Goal: Information Seeking & Learning: Find specific page/section

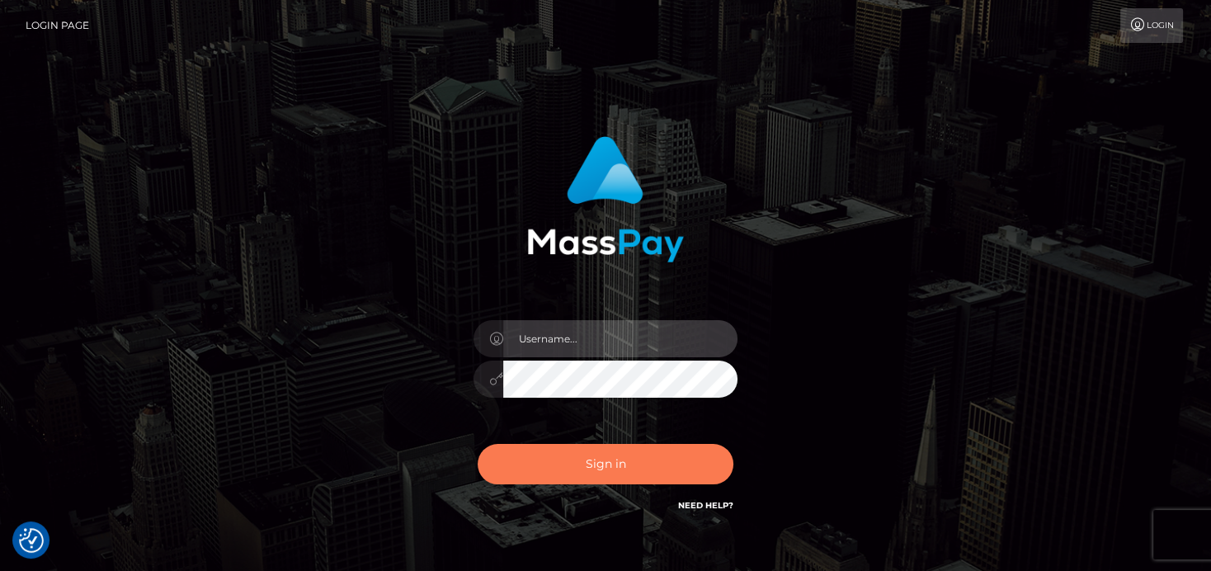
type input "[PERSON_NAME]"
click at [548, 474] on button "Sign in" at bounding box center [606, 464] width 256 height 40
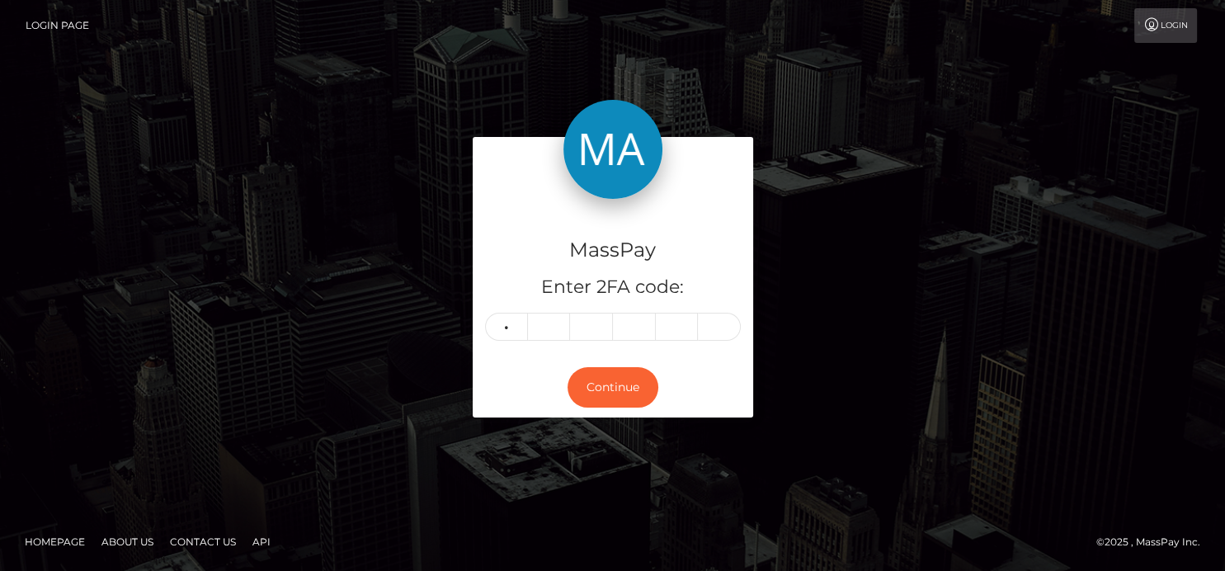
type input "7"
type input "5"
type input "7"
type input "5"
type input "4"
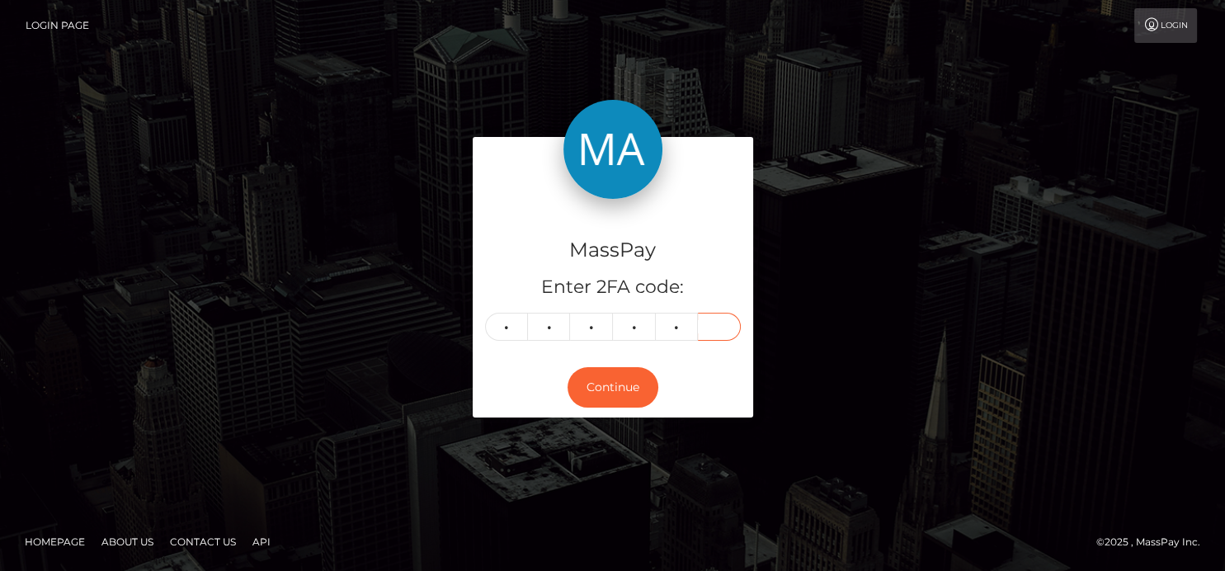
type input "9"
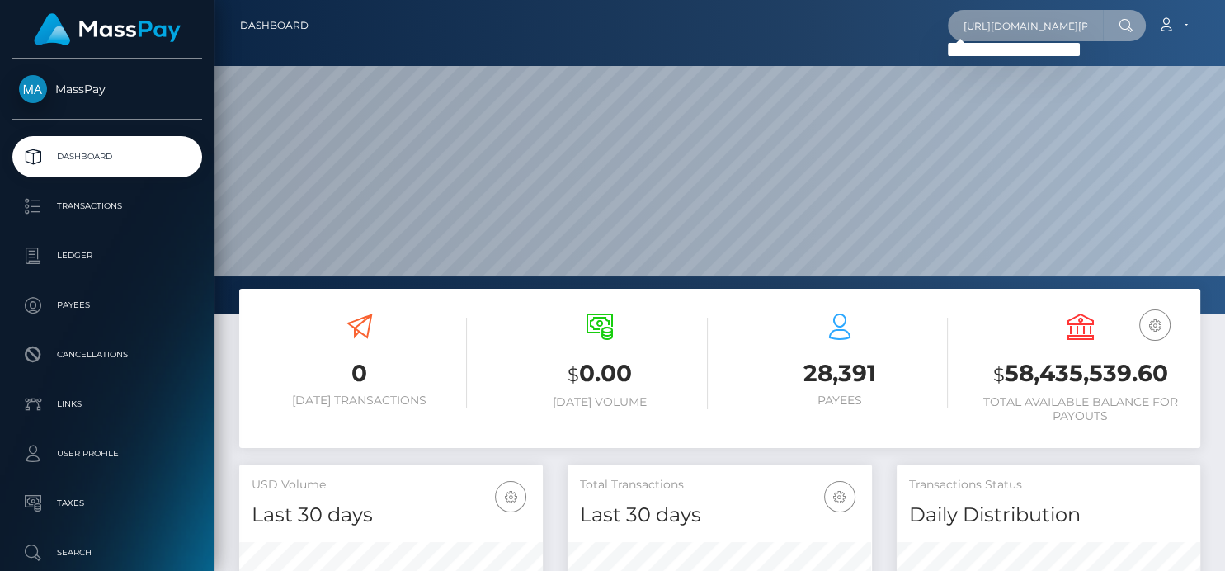
scroll to position [0, 125]
drag, startPoint x: 957, startPoint y: 32, endPoint x: 1218, endPoint y: 8, distance: 262.6
click at [1218, 8] on nav "Dashboard https://www.facebook.com/samantha.baldwin.902 Loading... Loading... A…" at bounding box center [719, 25] width 1010 height 51
paste input "twitch:776455438"
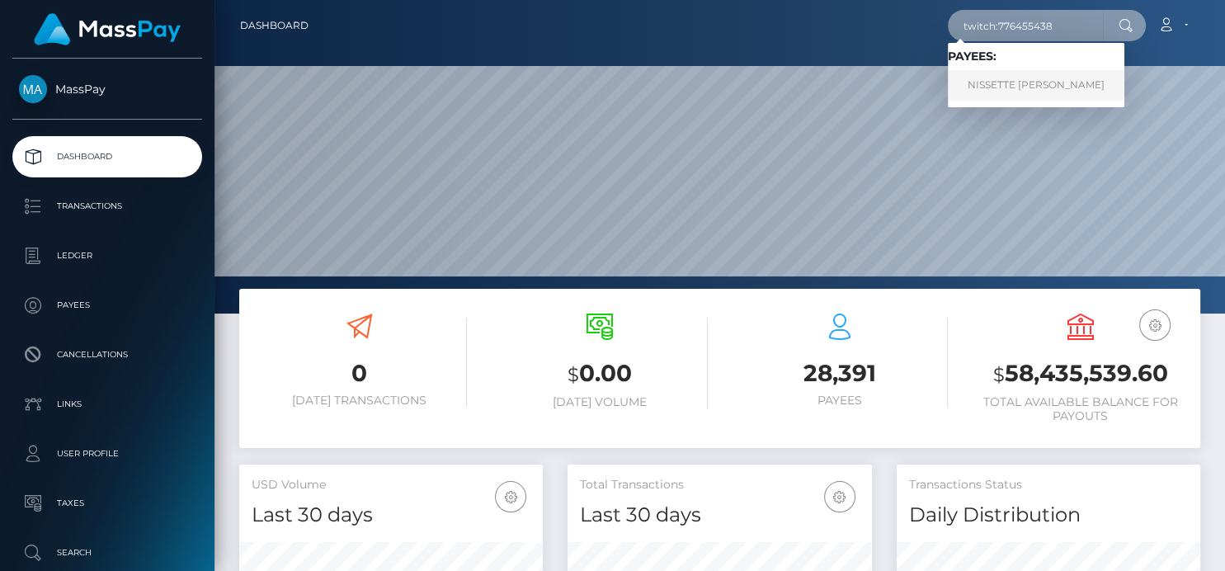
type input "twitch:776455438"
click at [1022, 91] on link "NISSETTE MARIE LUCERO QUIAPON" at bounding box center [1036, 85] width 177 height 31
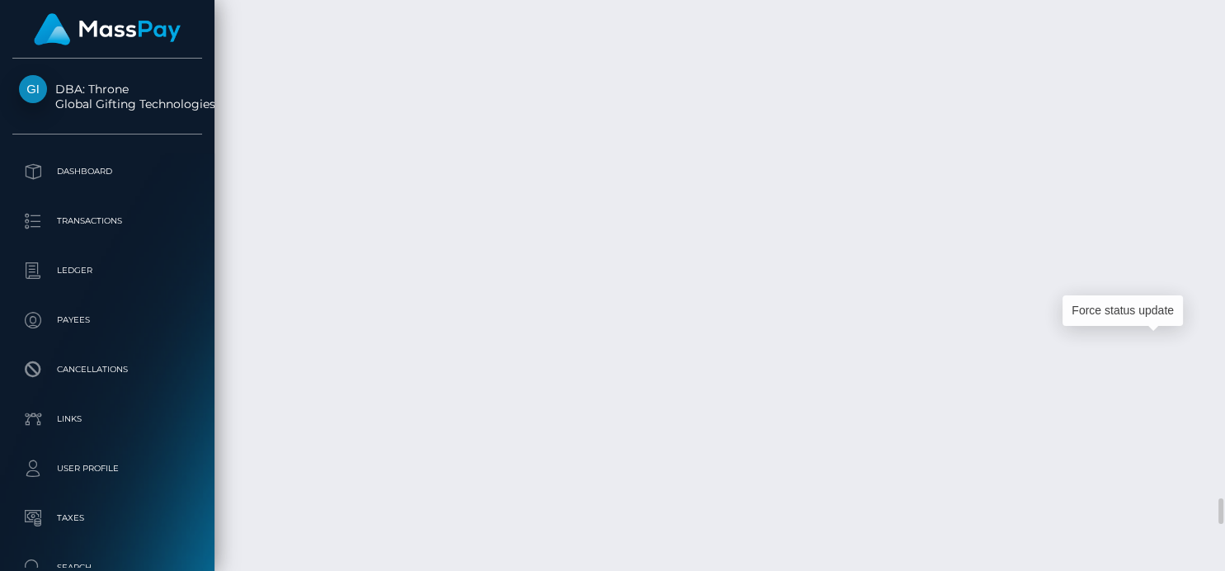
scroll to position [198, 304]
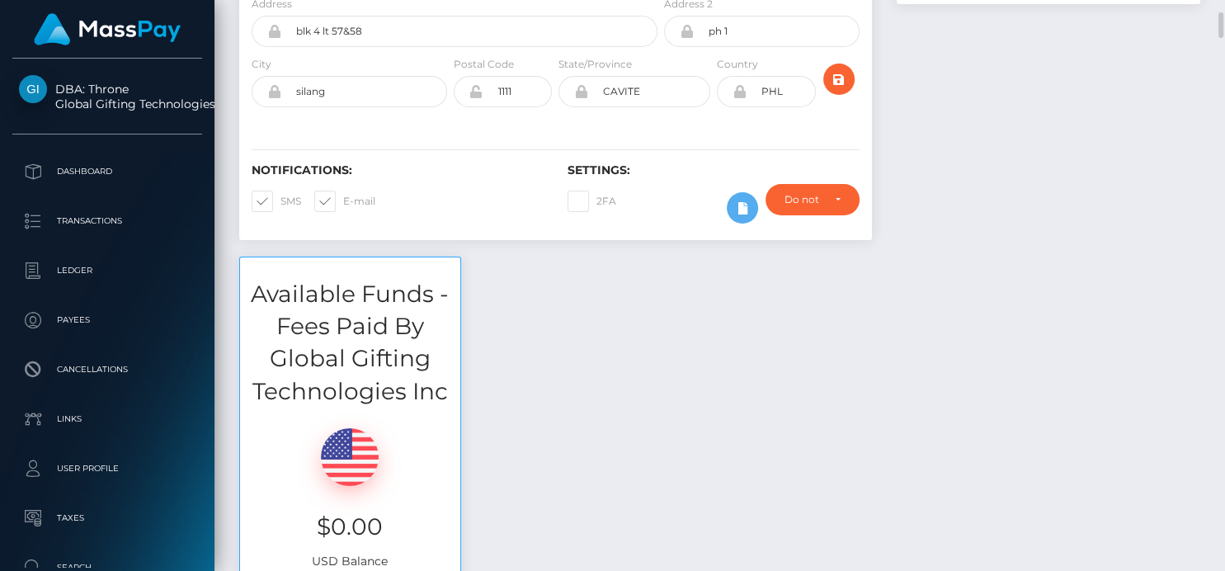
scroll to position [0, 0]
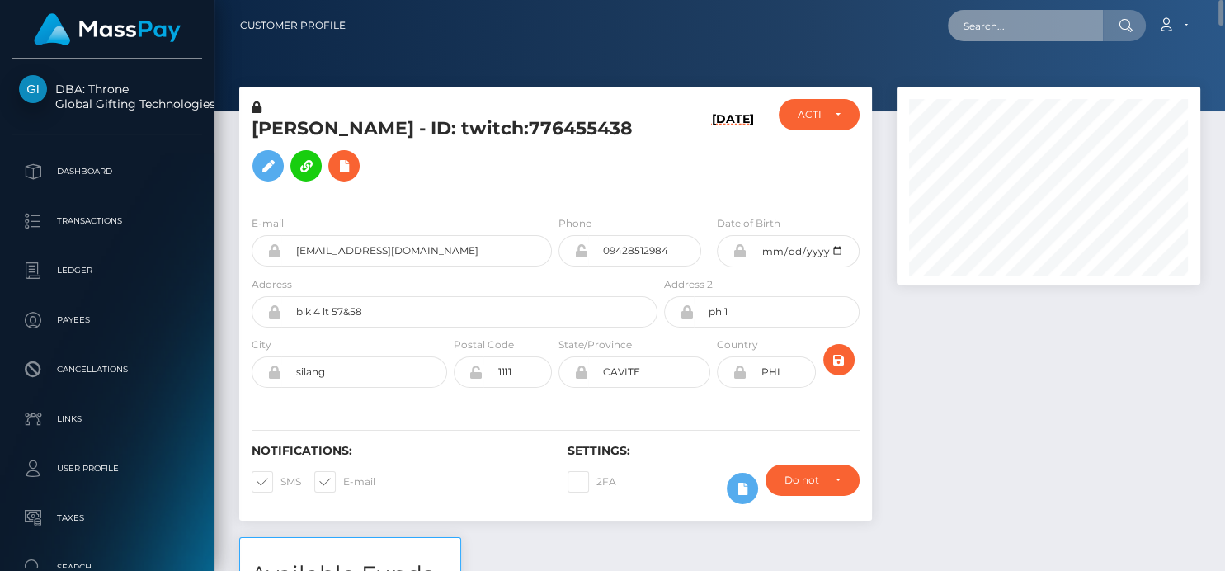
click at [986, 15] on input "text" at bounding box center [1025, 25] width 155 height 31
paste input "48b67a80128947db881eb1ce8def0bec."
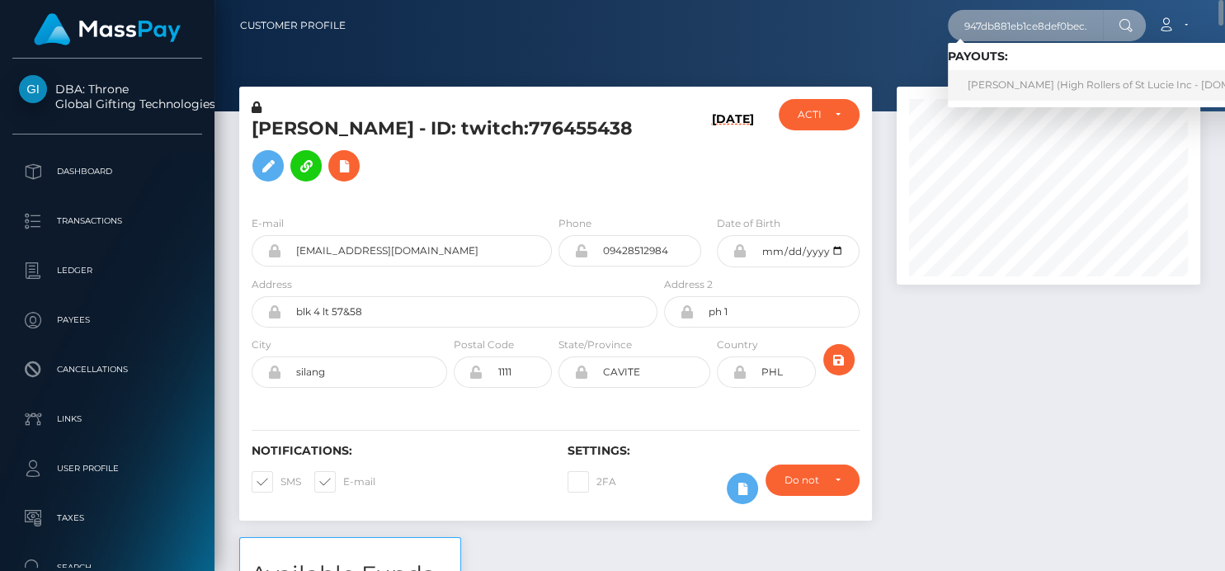
type input "48b67a80128947db881eb1ce8def0bec."
click at [998, 83] on link "DAVID LEE GILLARD (High Rollers of St Lucie Inc - Luckyrush.io)" at bounding box center [1130, 85] width 364 height 31
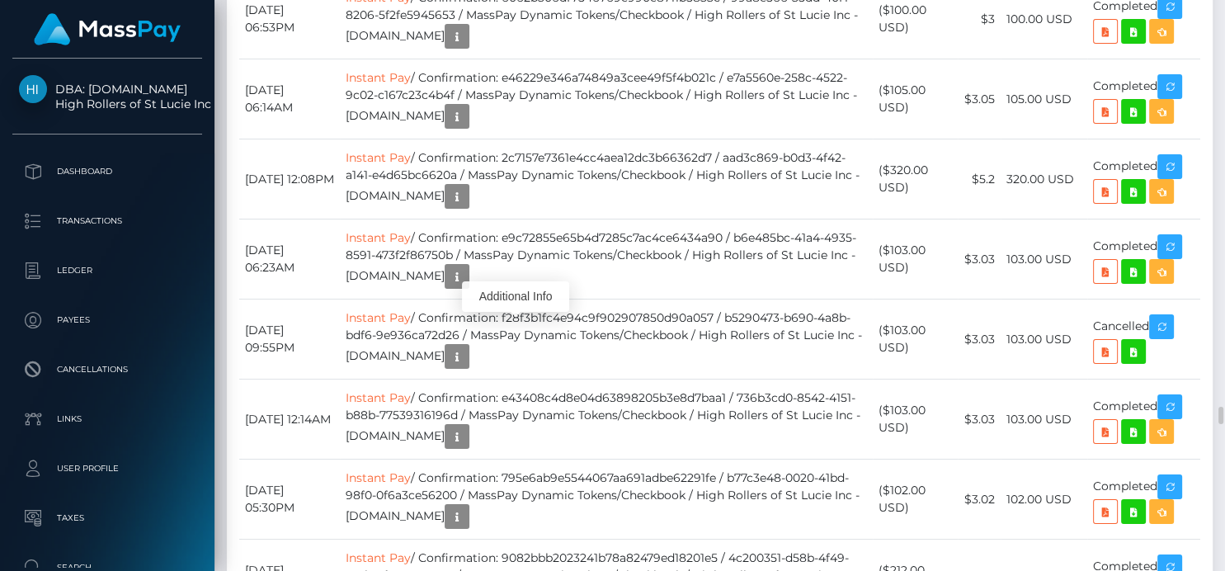
scroll to position [198, 304]
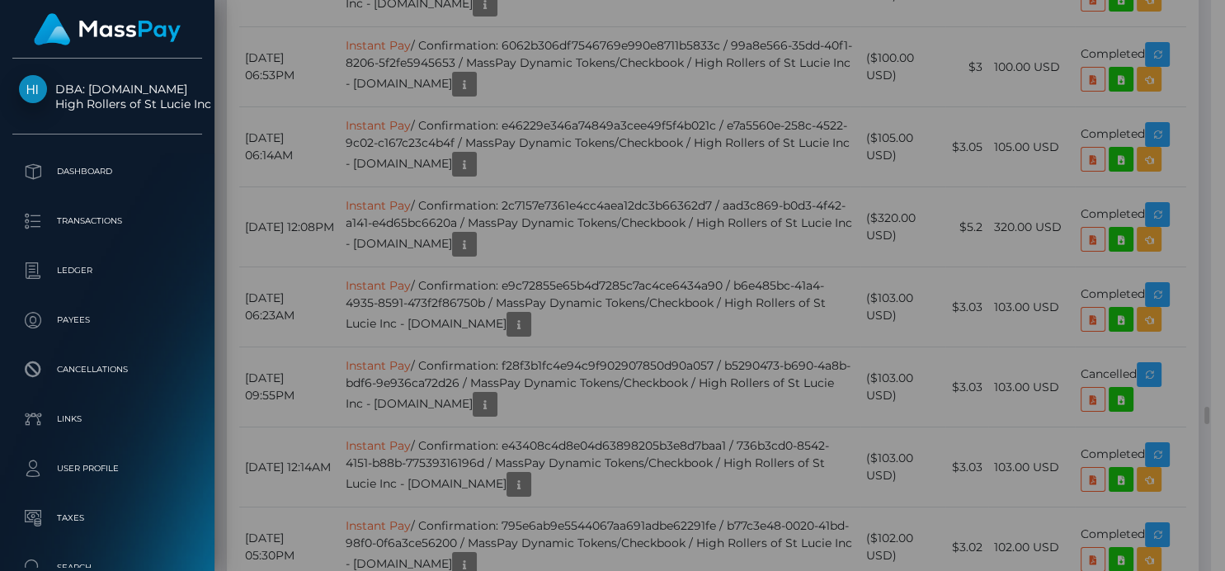
scroll to position [824592, 824490]
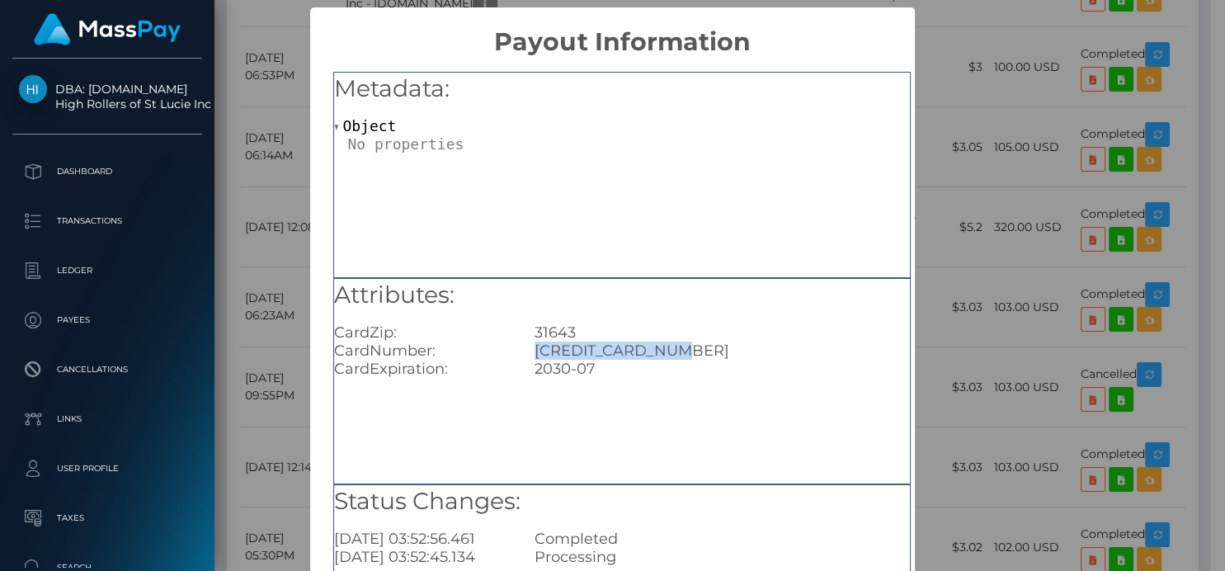
drag, startPoint x: 674, startPoint y: 351, endPoint x: 525, endPoint y: 353, distance: 149.3
click at [525, 353] on div "5425430131653847" at bounding box center [722, 350] width 400 height 18
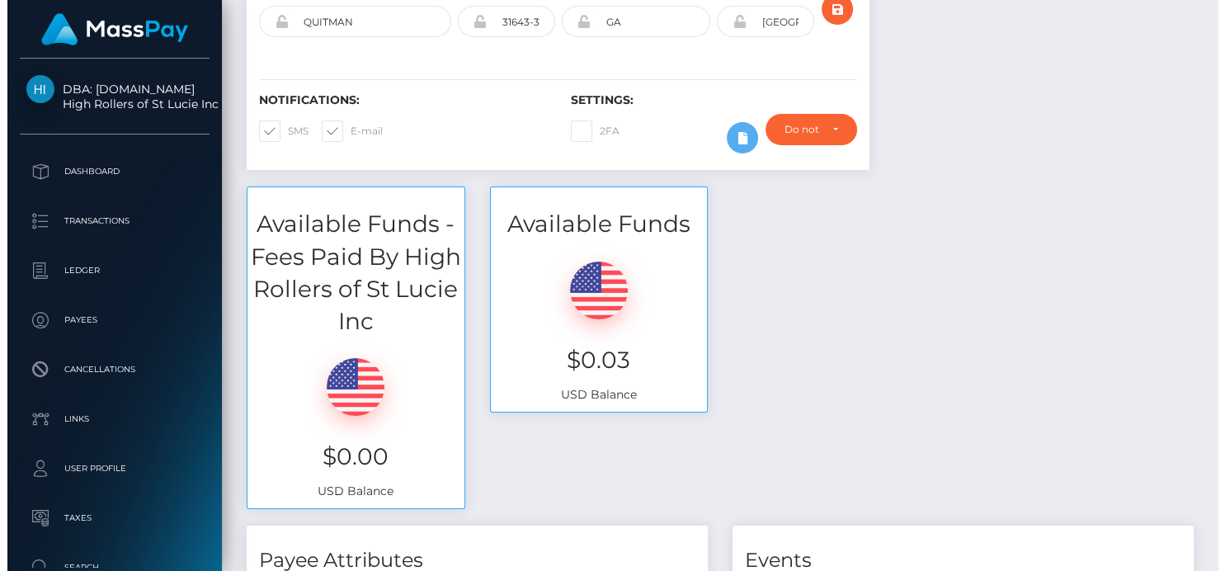
scroll to position [0, 0]
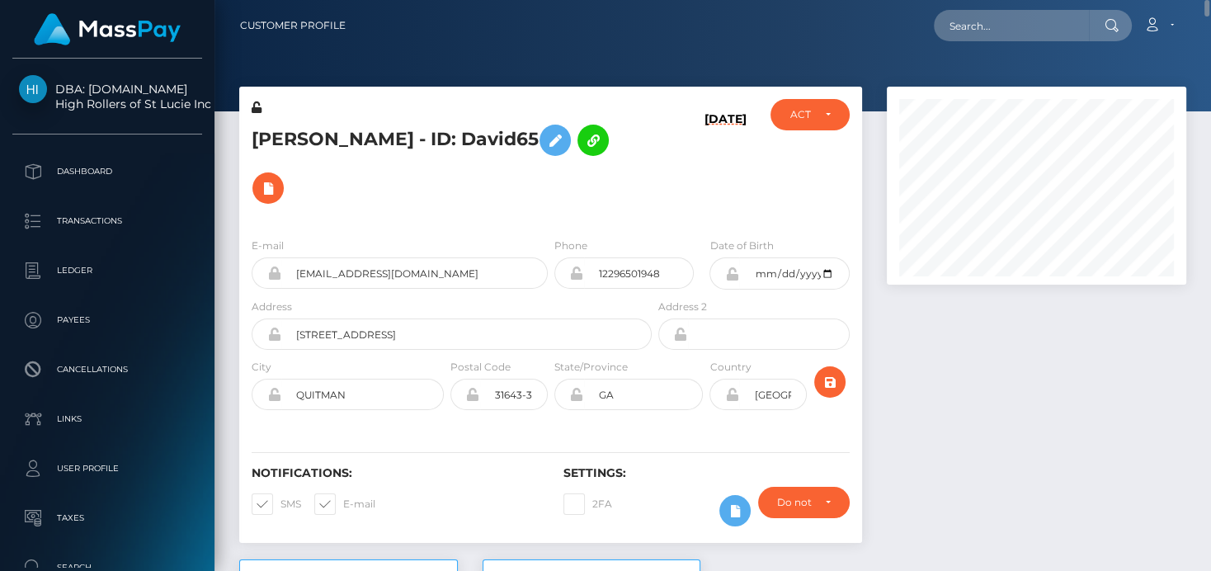
click at [964, 45] on nav "Customer Profile Loading... Loading... Account" at bounding box center [712, 25] width 996 height 51
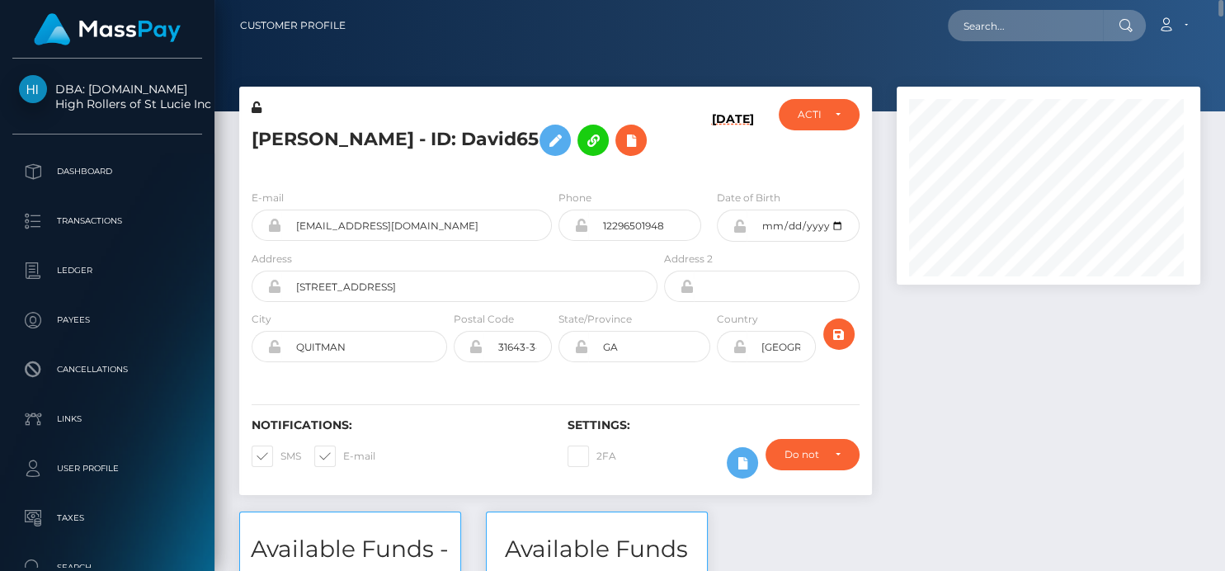
scroll to position [198, 304]
click at [964, 36] on input "text" at bounding box center [1025, 25] width 155 height 31
click at [969, 26] on input "text" at bounding box center [1025, 25] width 155 height 31
paste input "a2355430154c474ca5a2bc38ce007a2e"
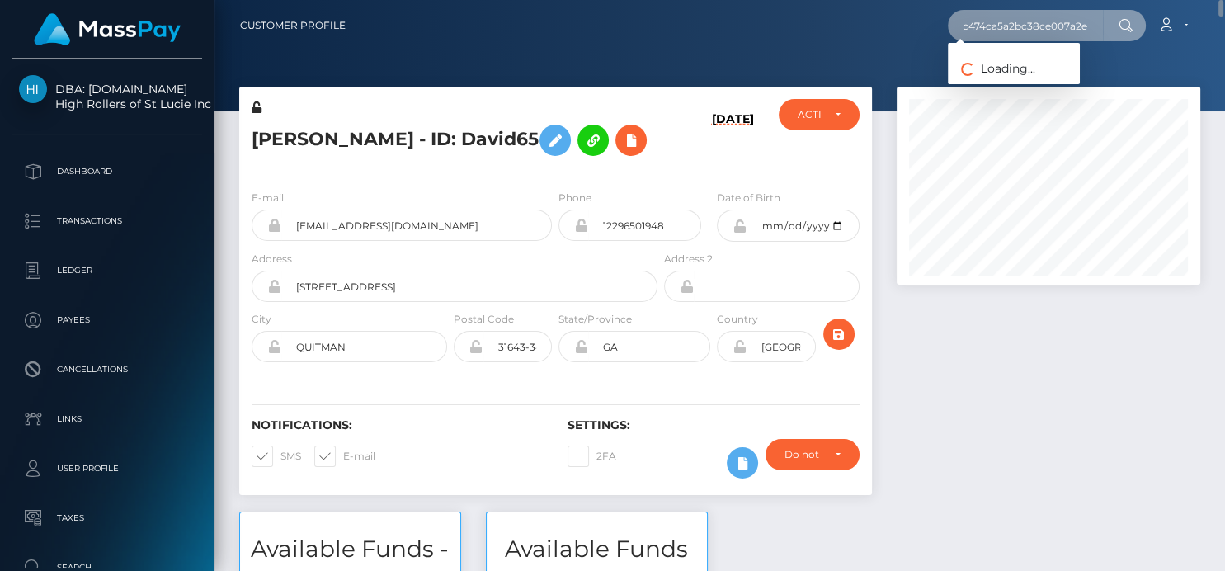
type input "a2355430154c474ca5a2bc38ce007a2e"
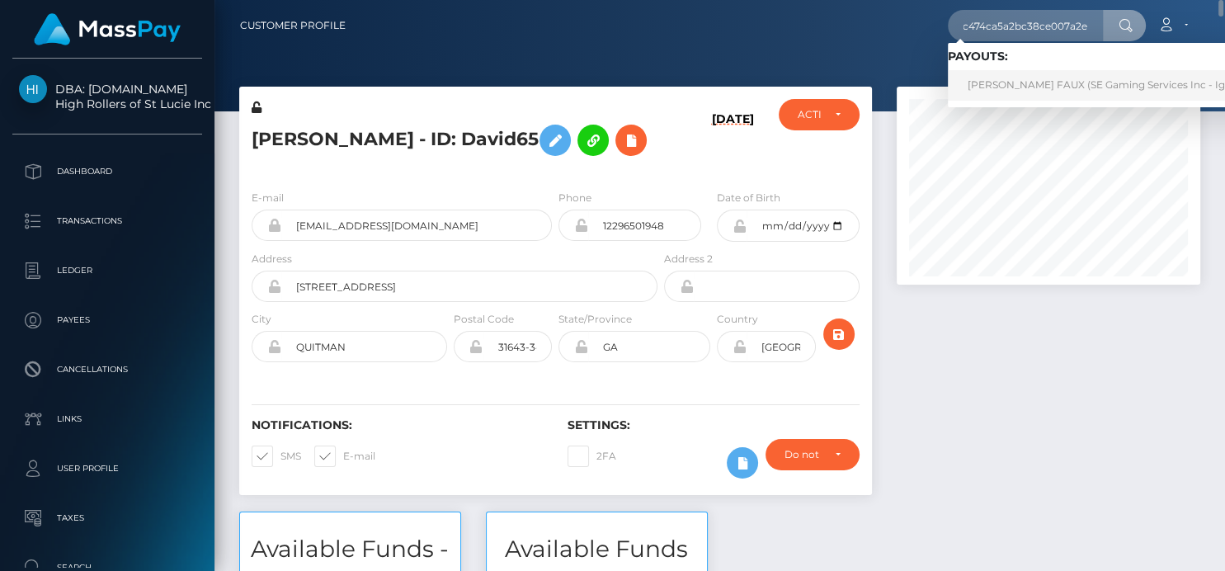
scroll to position [0, 0]
click at [999, 92] on link "BRANDON R FAUX (SE Gaming Services Inc - Ignite Tournaments)" at bounding box center [1142, 85] width 388 height 31
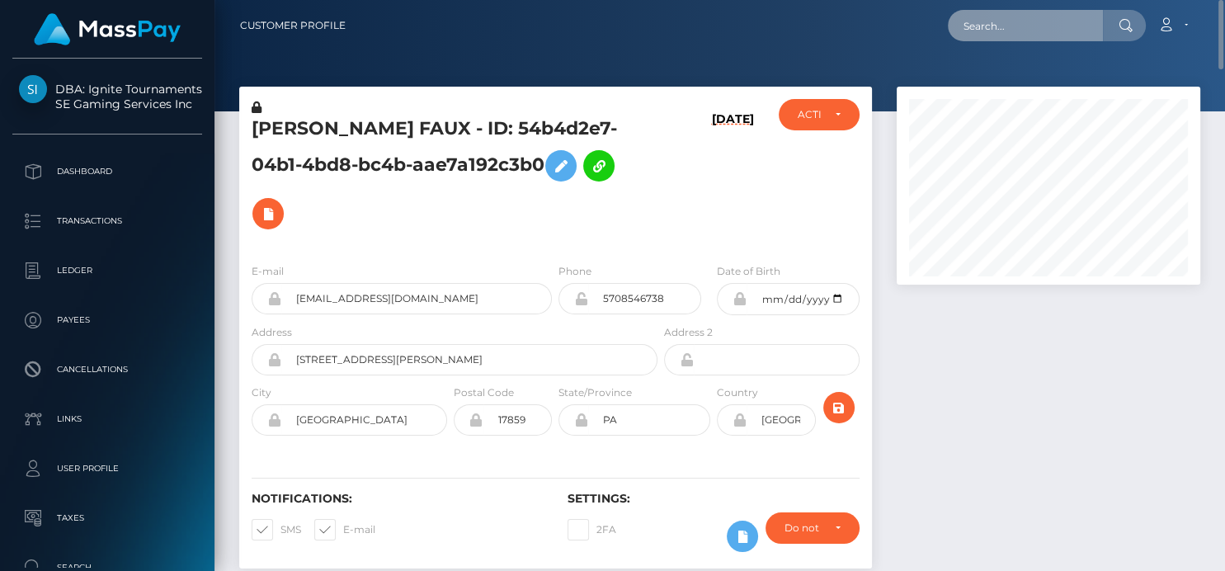
click at [991, 30] on input "text" at bounding box center [1025, 25] width 155 height 31
paste input "1336937624"
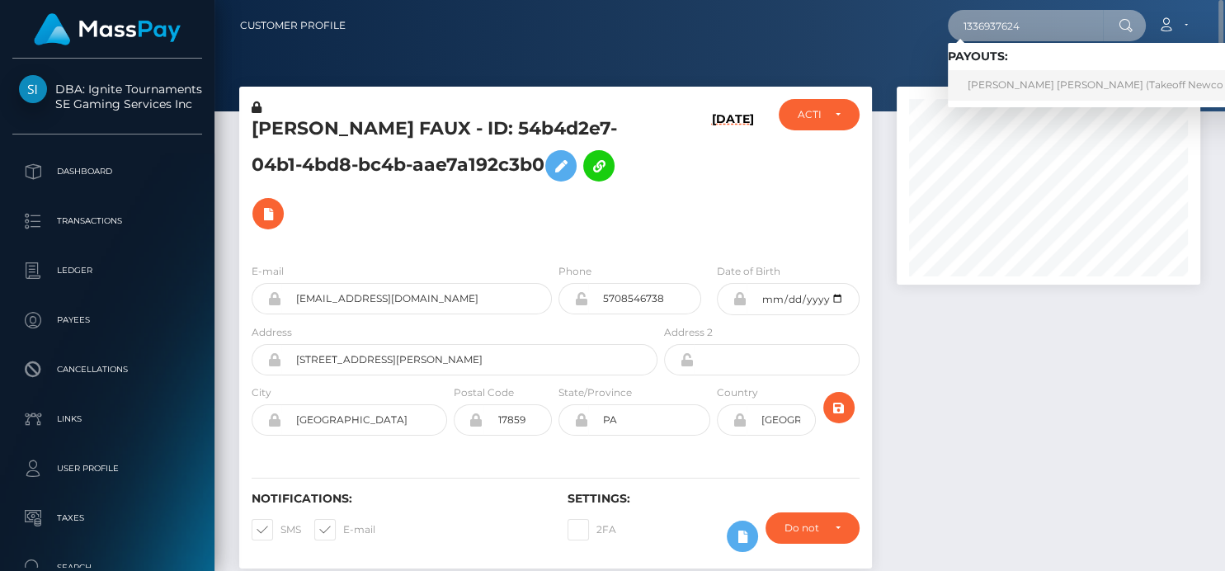
type input "1336937624"
click at [996, 91] on link "[PERSON_NAME] [PERSON_NAME] (Takeoff Newco Inc - Club Fans)" at bounding box center [1135, 85] width 375 height 31
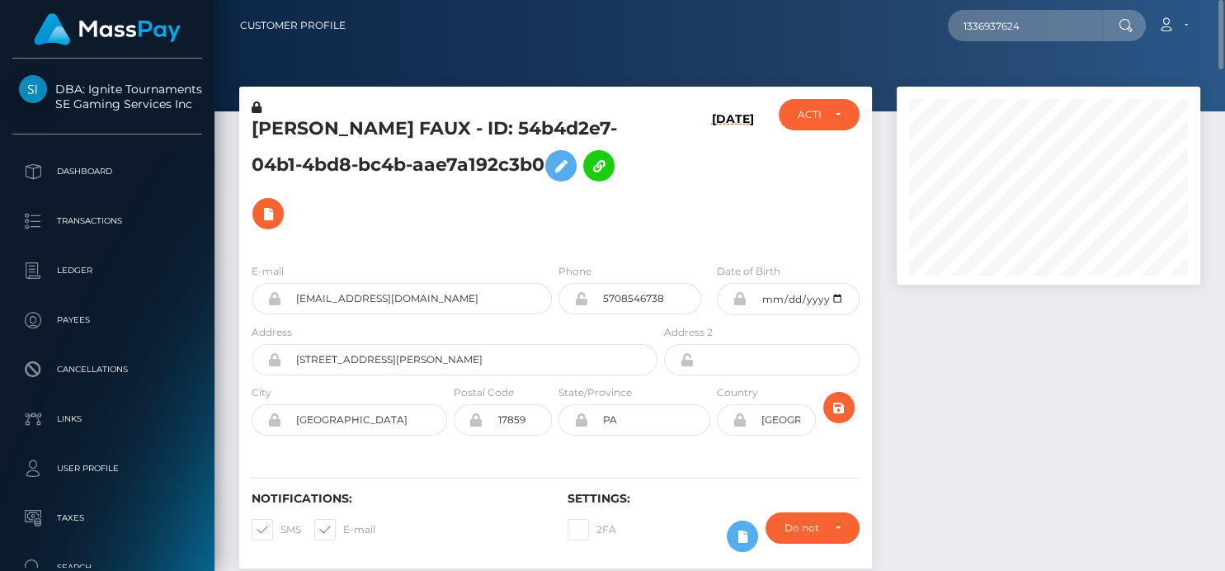
click at [995, 82] on div at bounding box center [719, 55] width 1010 height 111
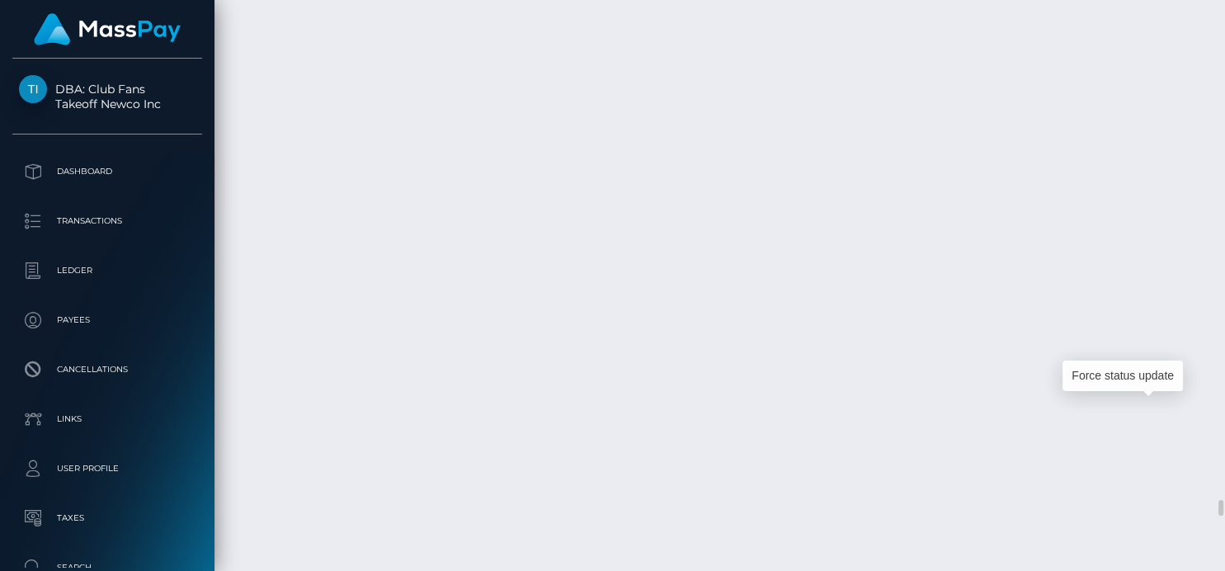
scroll to position [198, 304]
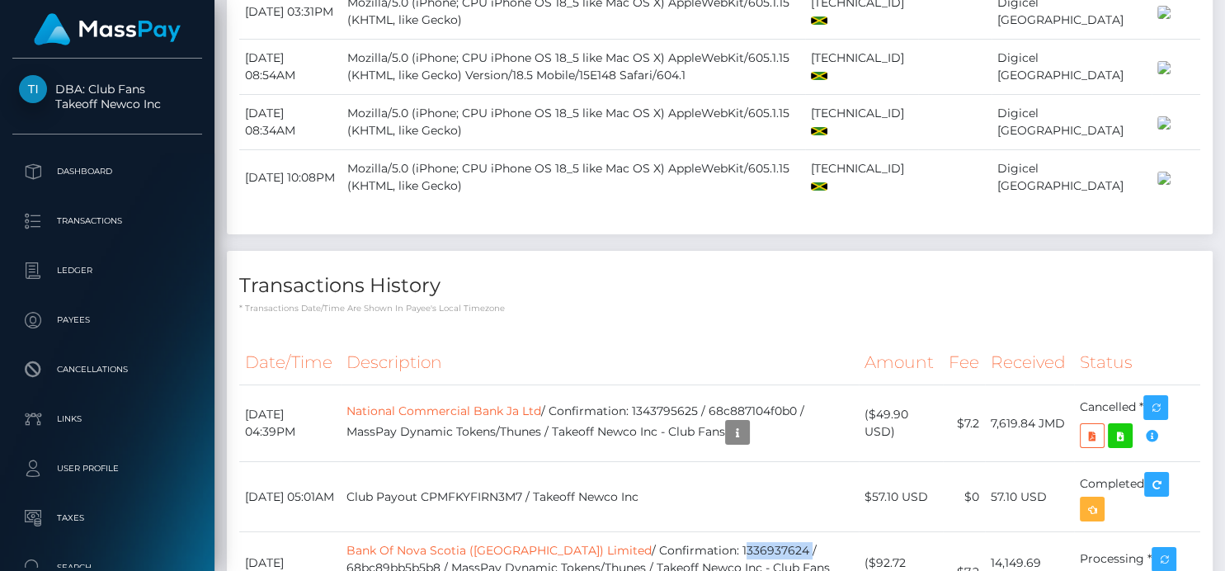
scroll to position [0, 0]
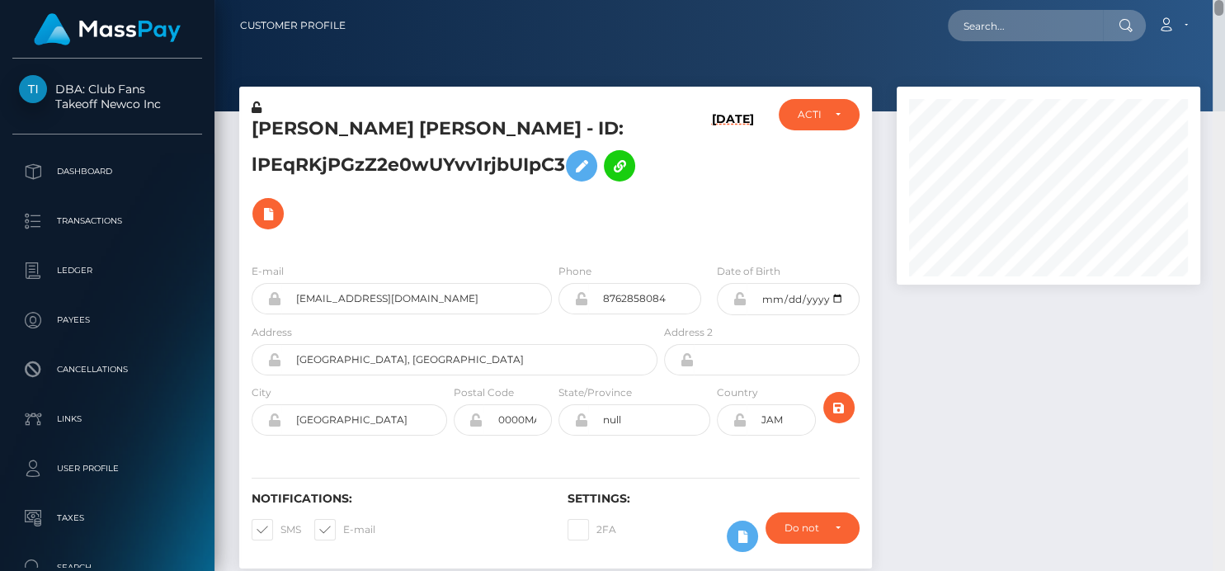
drag, startPoint x: 1216, startPoint y: 273, endPoint x: 1132, endPoint y: -78, distance: 360.3
click at [1132, 0] on html "DBA: Club Fans Takeoff Newco Inc Dashboard Transactions Ledger Payees" at bounding box center [612, 285] width 1225 height 571
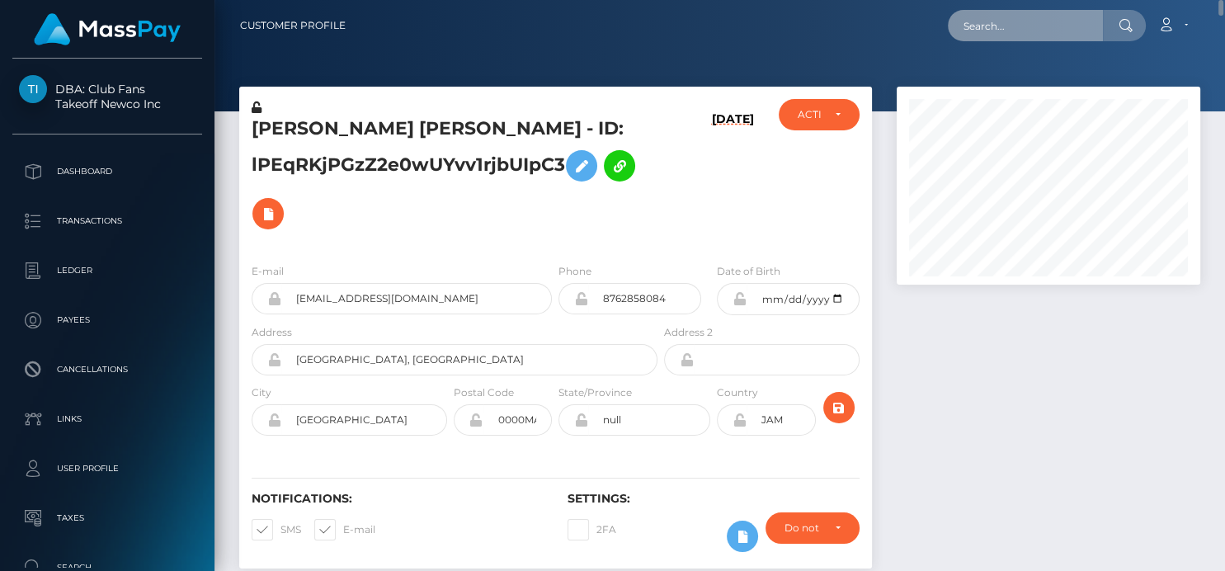
click at [988, 25] on input "text" at bounding box center [1025, 25] width 155 height 31
paste input "leslymejiaquiroz5@icloud.com"
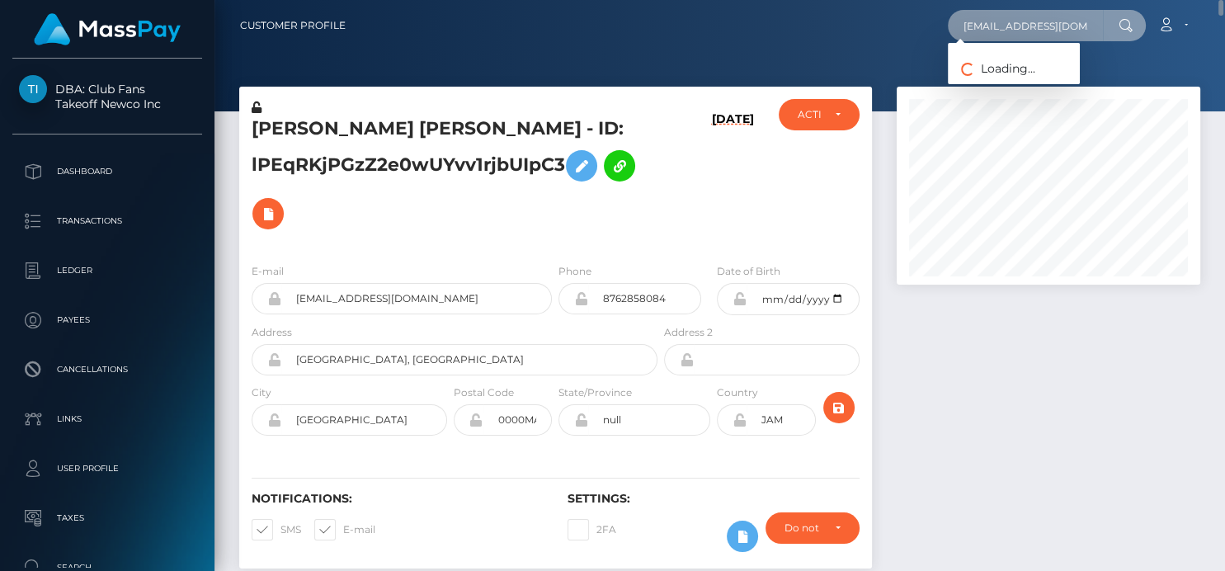
click at [976, 25] on input "leslymejiaquiroz5@icloud.com" at bounding box center [1025, 25] width 155 height 31
drag, startPoint x: 964, startPoint y: 25, endPoint x: 1099, endPoint y: 55, distance: 137.9
click at [1099, 55] on div "Customer Profile leslymejiaquiroz5@icloud.com Loading... Loading..." at bounding box center [719, 285] width 1010 height 571
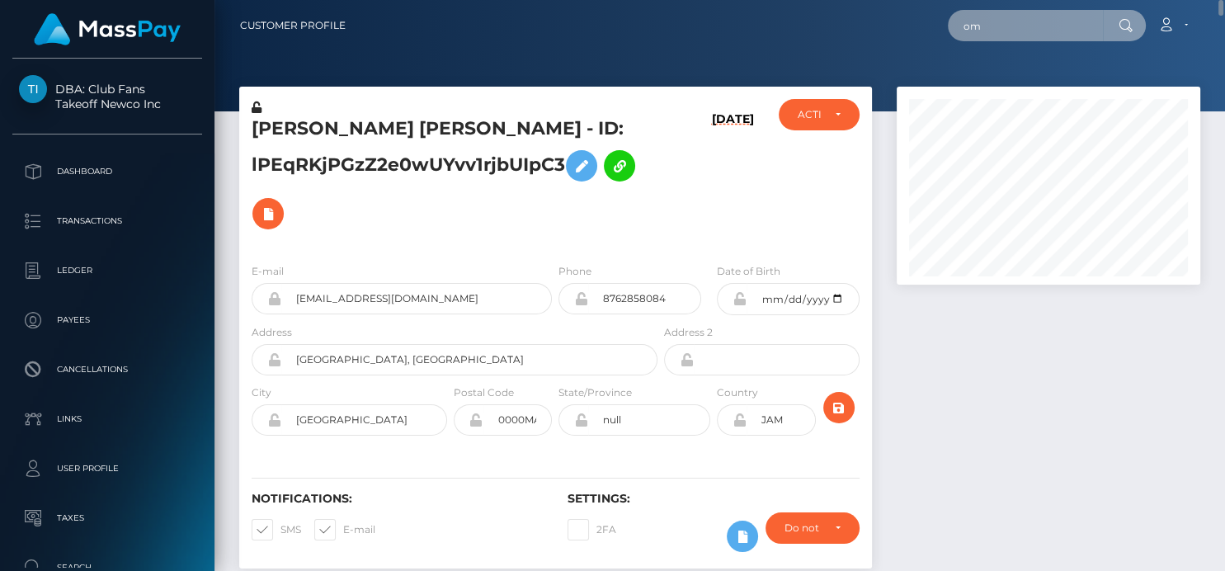
paste input "jamila.secrets@gmail.com"
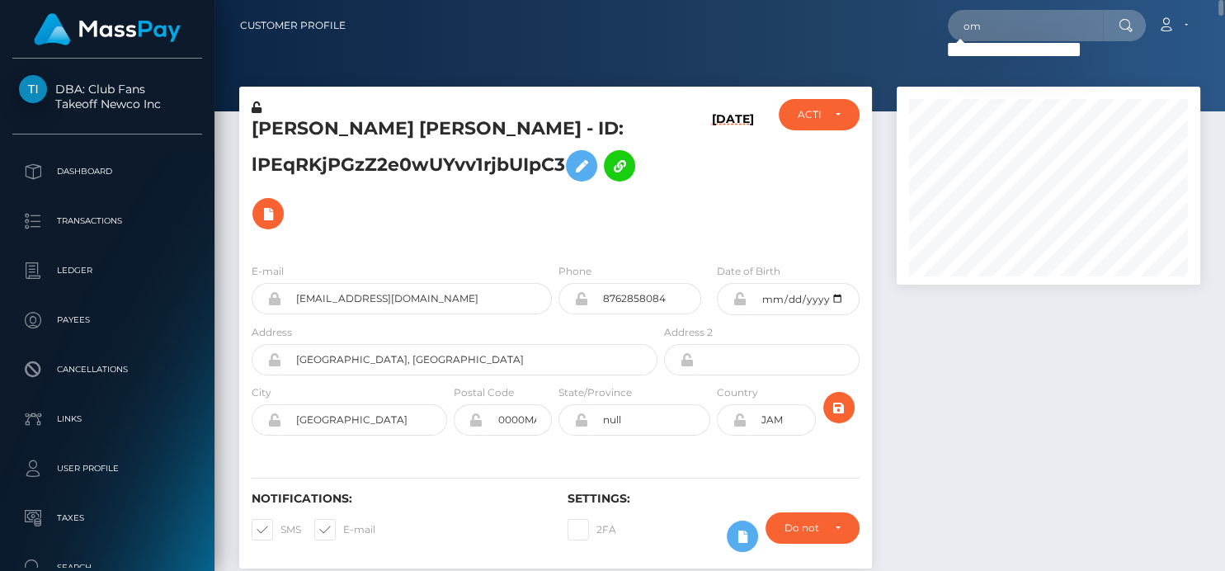
click at [943, 38] on div "om Loading... Loading... Account Edit Profile Logout" at bounding box center [779, 25] width 840 height 35
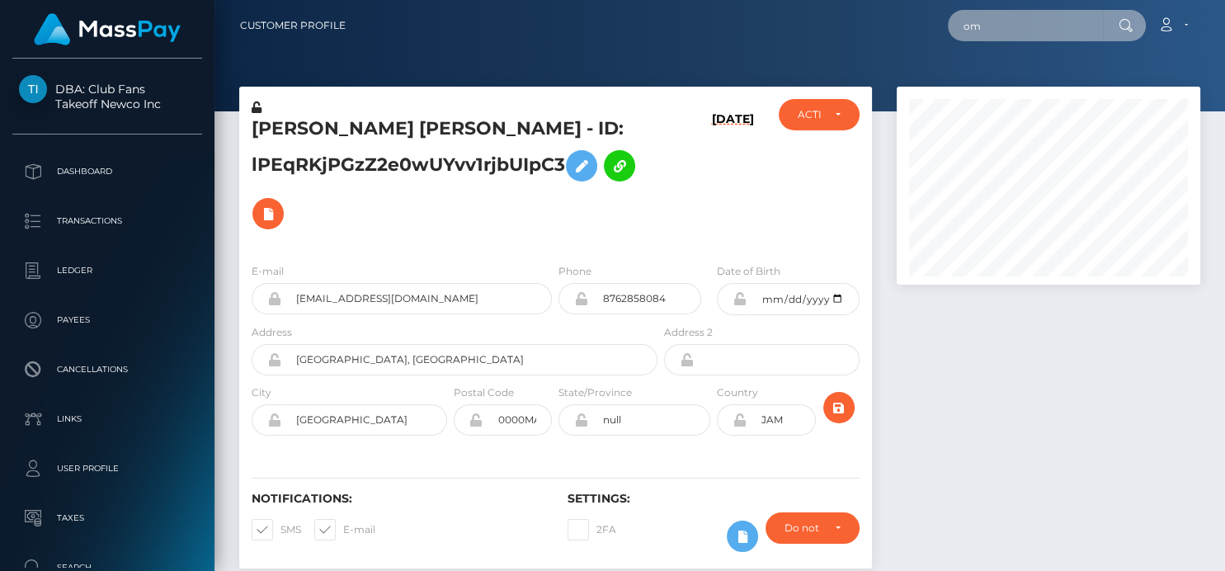
drag, startPoint x: 994, startPoint y: 24, endPoint x: 513, endPoint y: -51, distance: 486.7
click at [513, 0] on html "DBA: Club Fans Takeoff Newco Inc Dashboard Transactions Ledger Payees" at bounding box center [612, 285] width 1225 height 571
paste input "jamila.secrets@gmail.c"
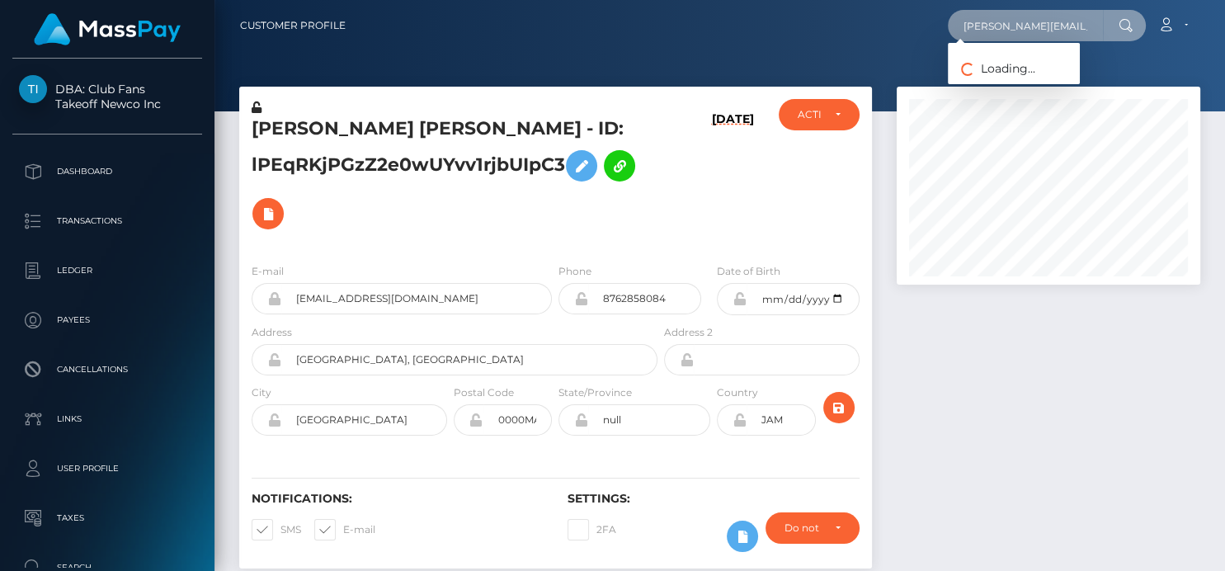
scroll to position [0, 8]
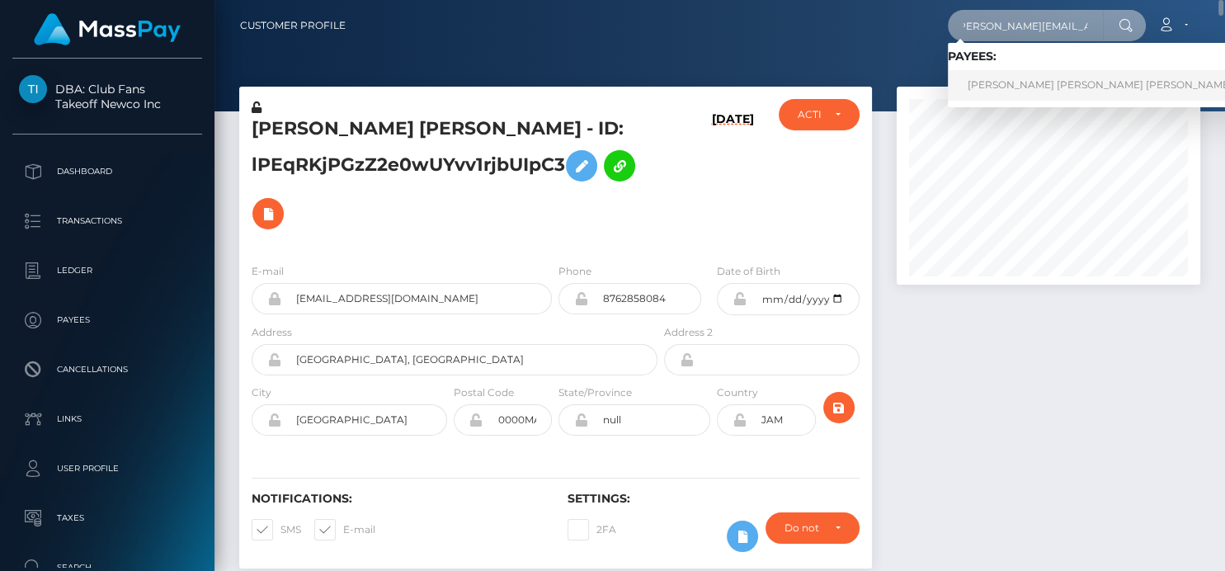
type input "jamila.secrets@gmail.com"
click at [991, 89] on link "JAMILA DAIANA DAS DORES BENTO" at bounding box center [1100, 85] width 304 height 31
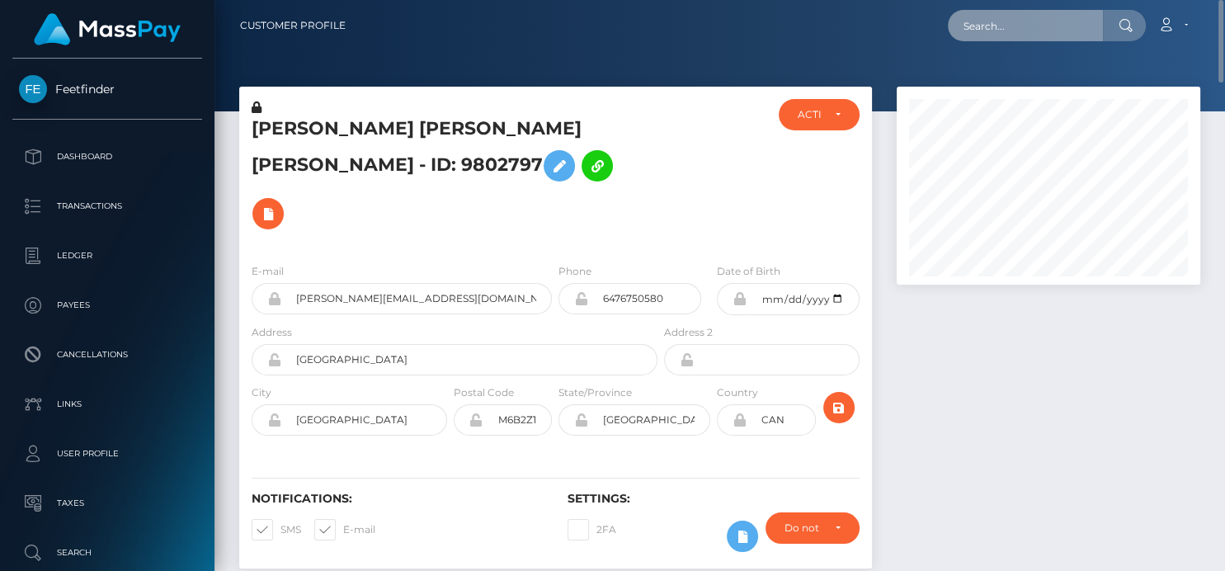
click at [983, 31] on input "text" at bounding box center [1025, 25] width 155 height 31
paste input "[EMAIL_ADDRESS][DOMAIN_NAME]"
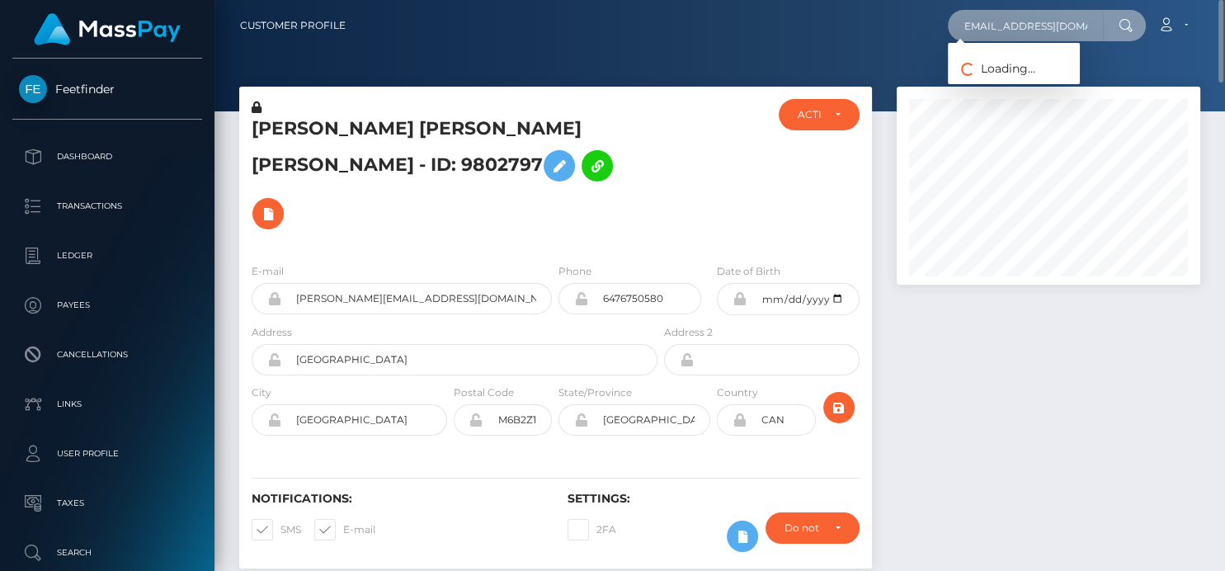
type input "[EMAIL_ADDRESS][DOMAIN_NAME]"
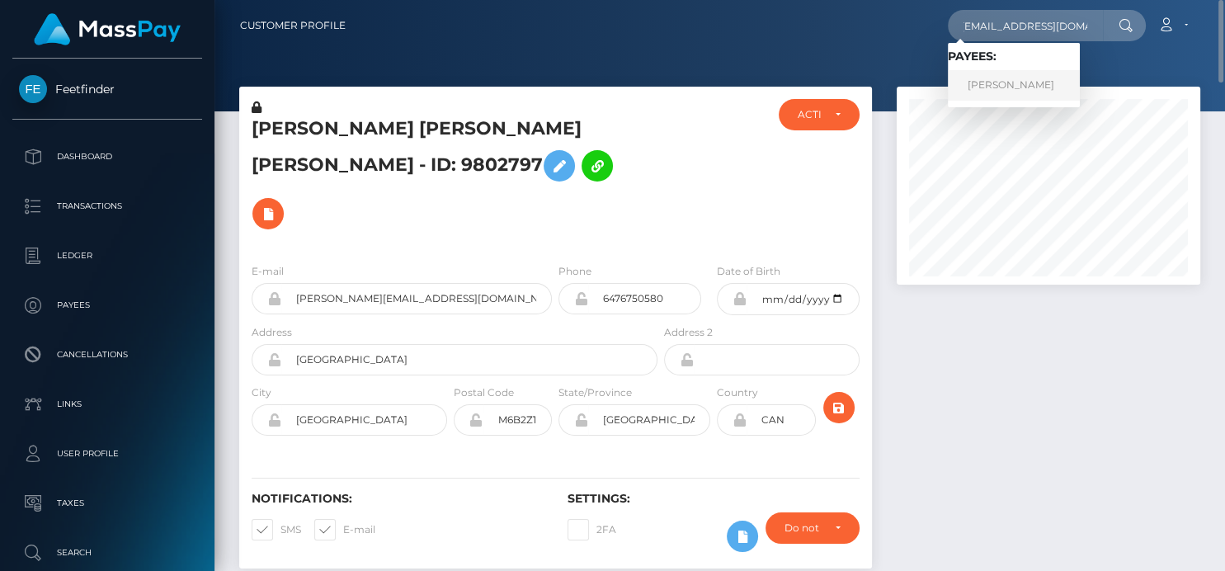
scroll to position [0, 0]
click at [988, 89] on link "[PERSON_NAME]" at bounding box center [1014, 85] width 132 height 31
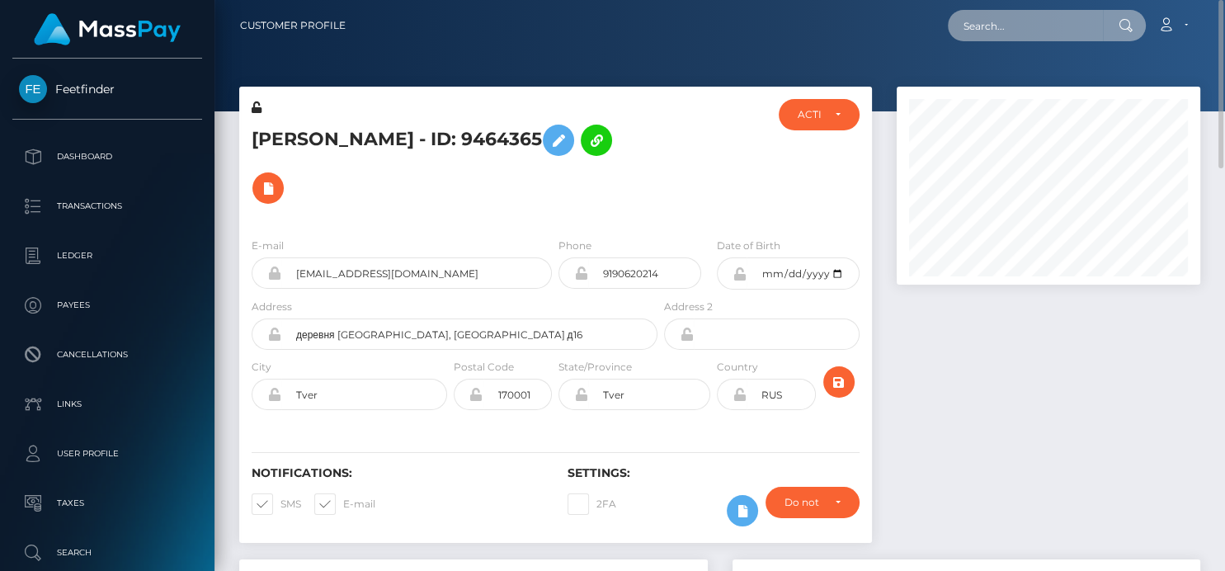
click at [1010, 19] on input "text" at bounding box center [1025, 25] width 155 height 31
paste input "5HRrWbb94KMfZOIQlwoEb3URj773"
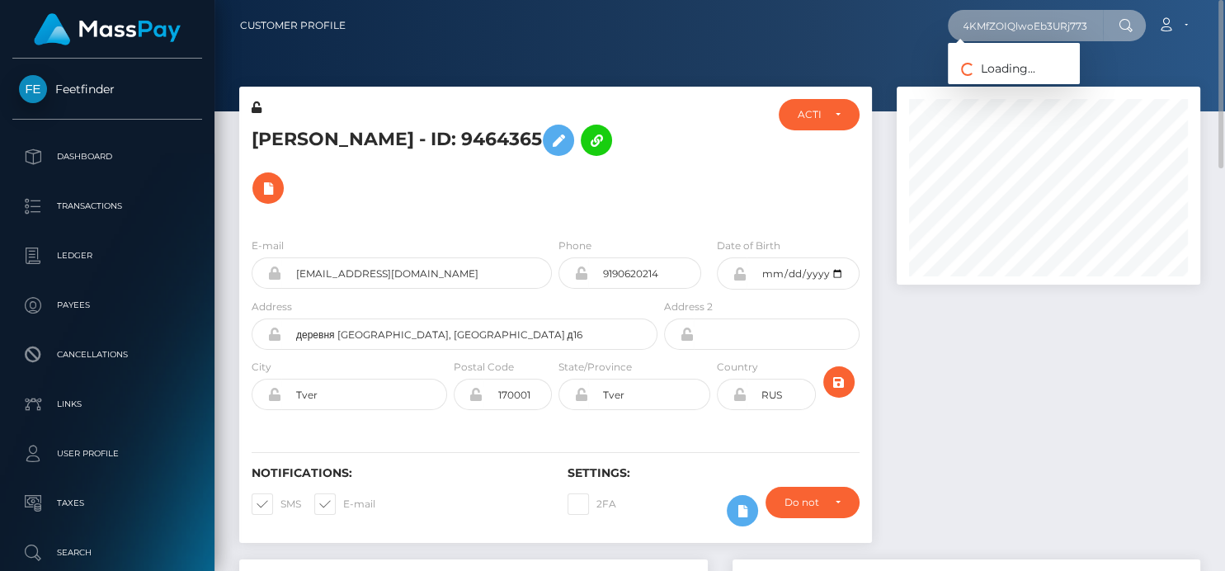
type input "5HRrWbb94KMfZOIQlwoEb3URj773"
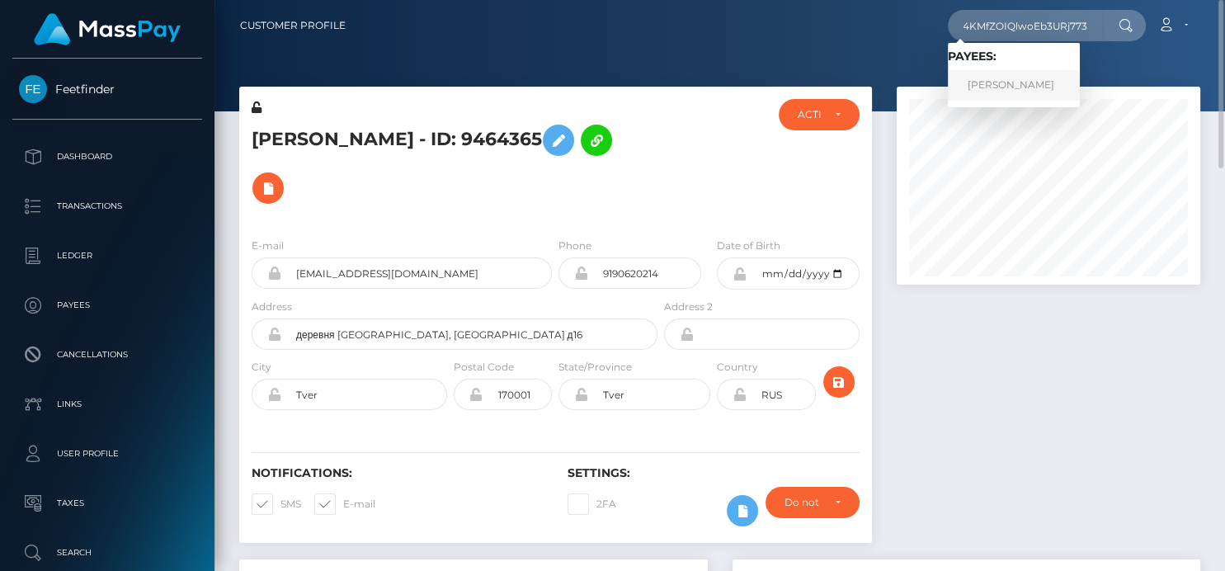
scroll to position [0, 0]
click at [995, 78] on link "SAMARRA RAE CHESSER" at bounding box center [1014, 85] width 132 height 31
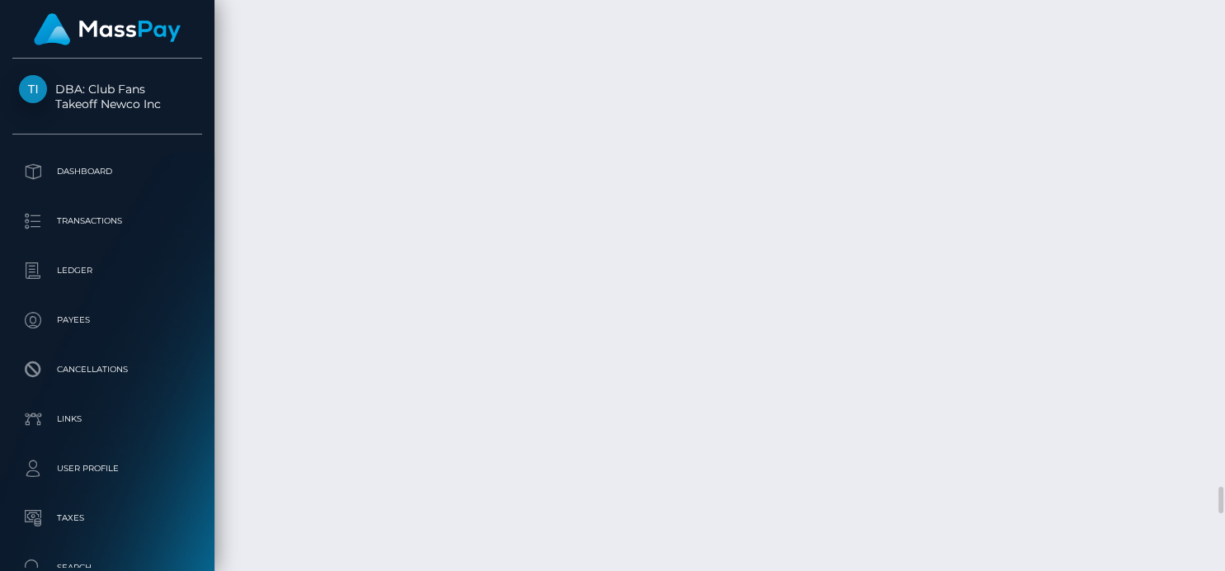
scroll to position [10829, 0]
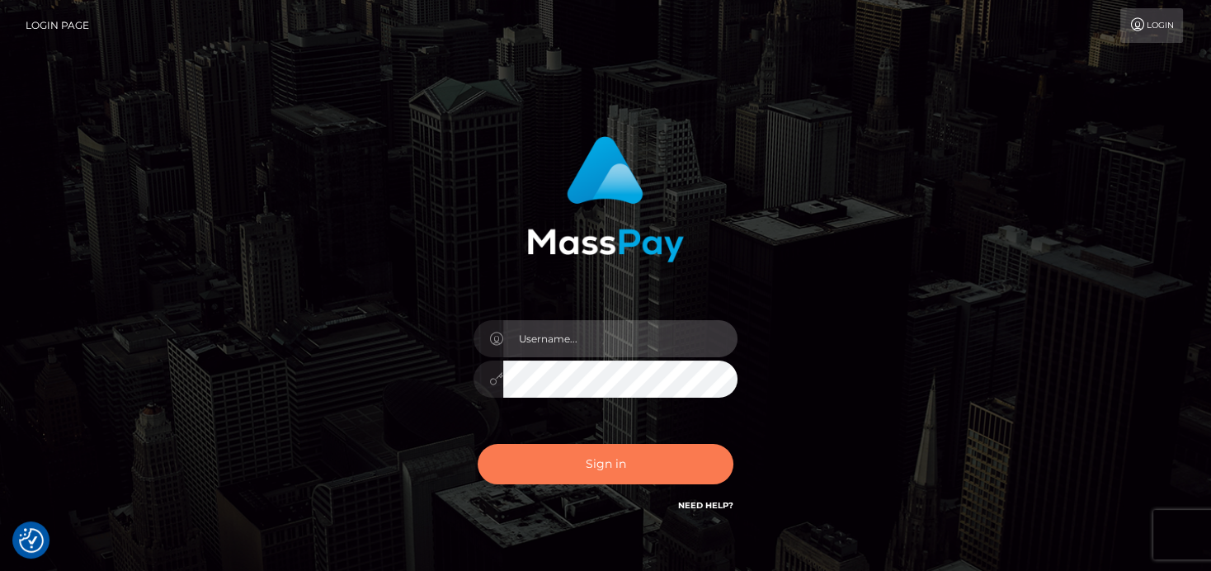
type input "denise"
click at [578, 471] on button "Sign in" at bounding box center [606, 464] width 256 height 40
type input "[PERSON_NAME]"
click at [605, 468] on button "Sign in" at bounding box center [606, 464] width 256 height 40
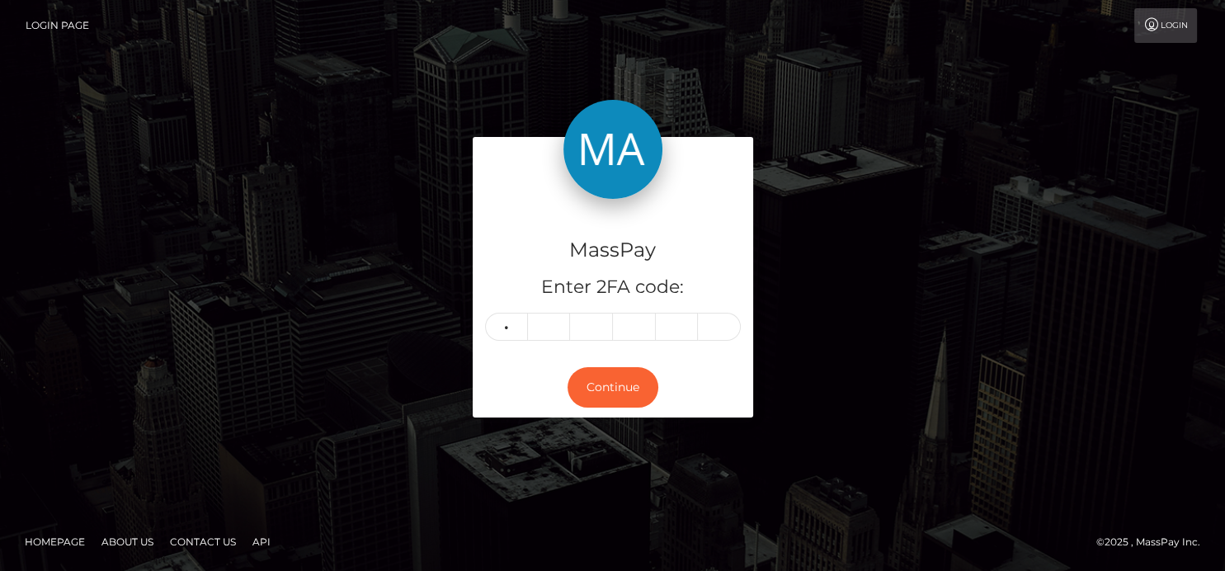
type input "8"
type input "4"
type input "6"
type input "0"
type input "4"
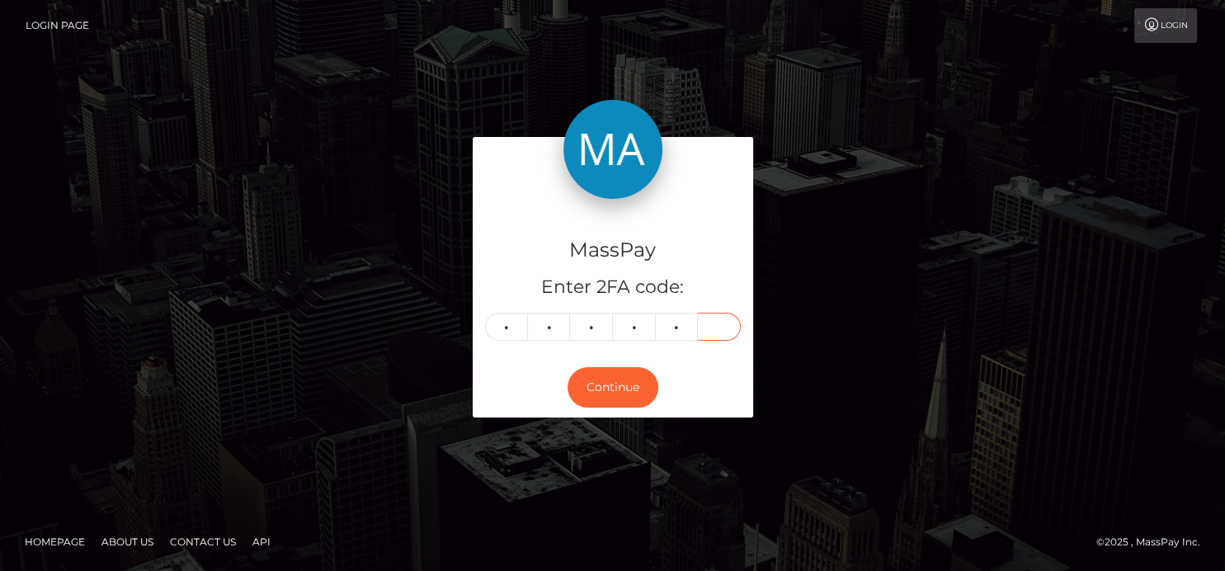
type input "9"
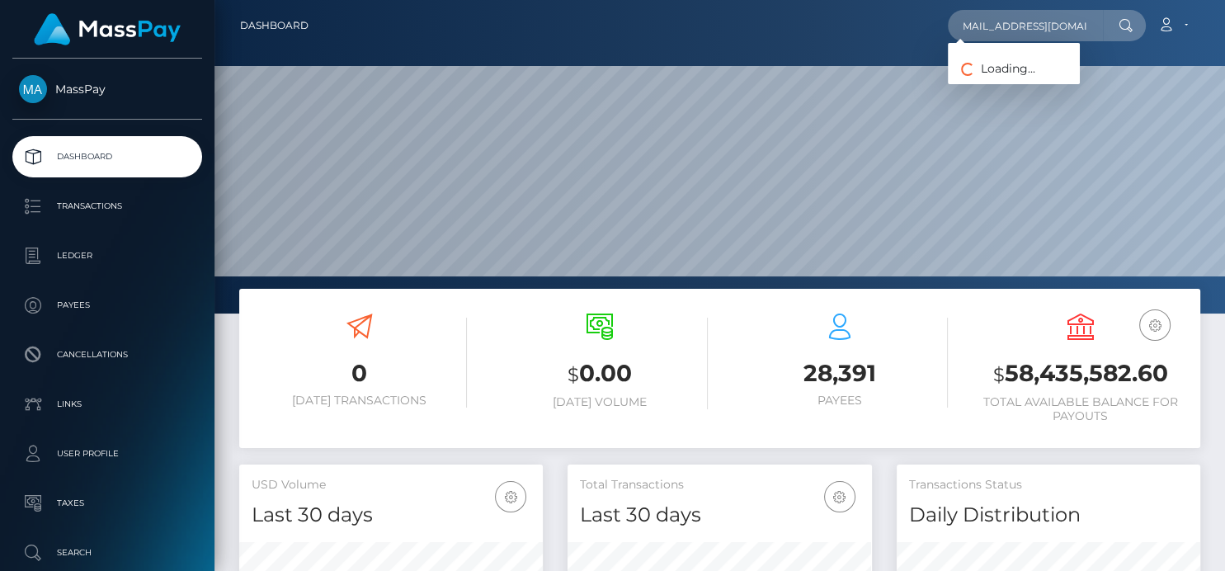
scroll to position [292, 304]
type input "[EMAIL_ADDRESS][DOMAIN_NAME]"
click at [1001, 86] on link "[PERSON_NAME]" at bounding box center [1014, 85] width 132 height 31
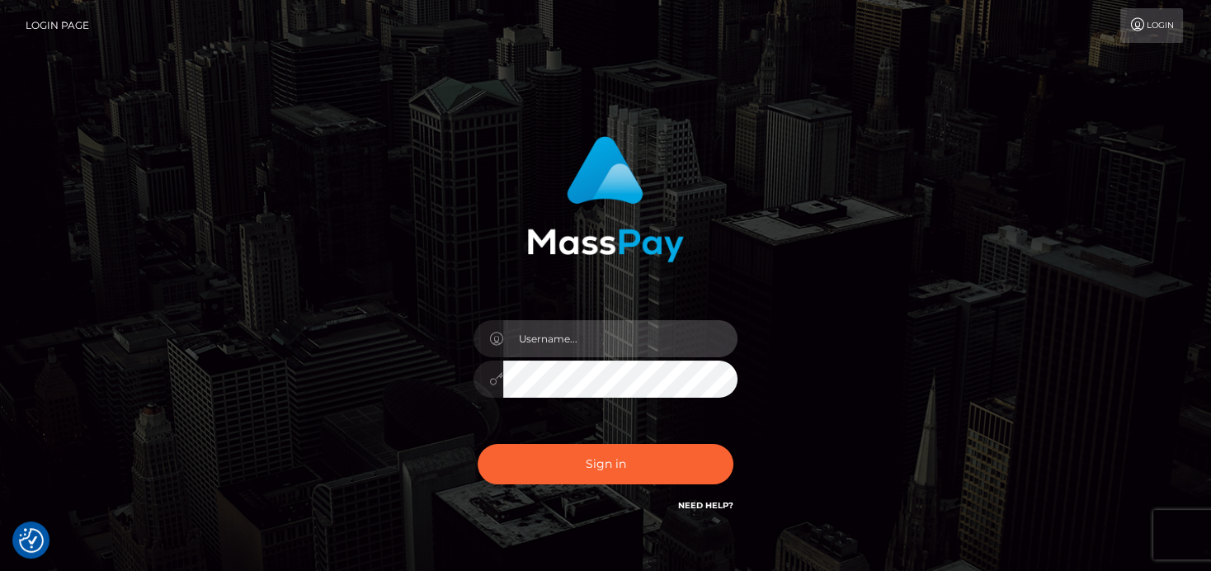
type input "denise"
click at [603, 485] on div "Sign in Need Help?" at bounding box center [605, 470] width 289 height 73
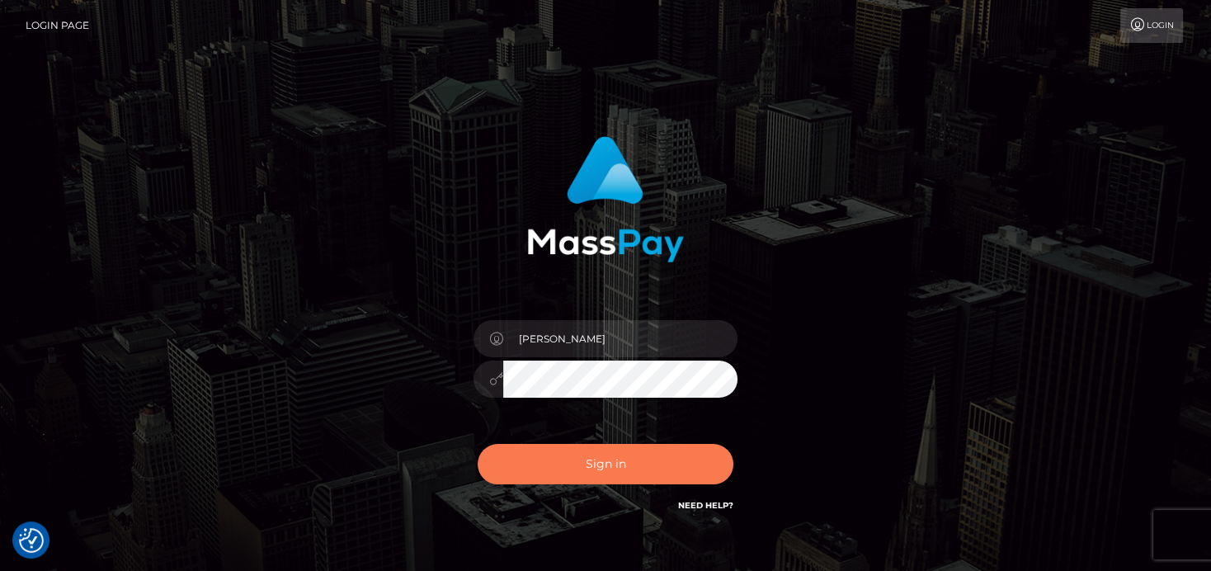
click at [603, 468] on button "Sign in" at bounding box center [606, 464] width 256 height 40
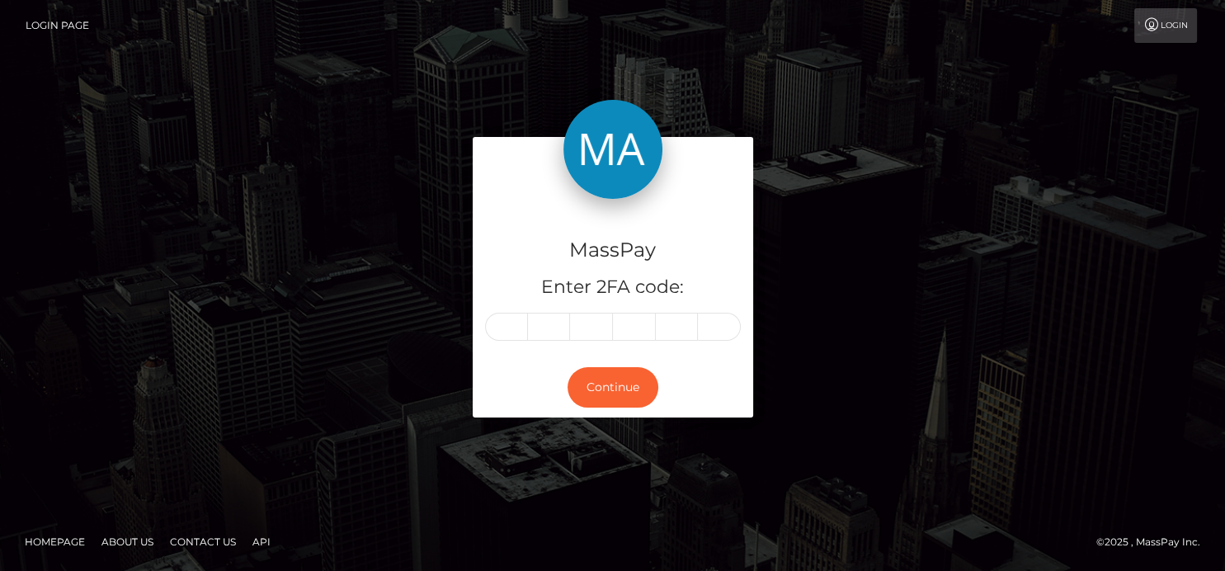
click at [603, 468] on div "MassPay Enter 2FA code: Continue" at bounding box center [612, 285] width 1225 height 544
click at [505, 315] on input "text" at bounding box center [506, 327] width 43 height 28
type input "5"
type input "3"
type input "8"
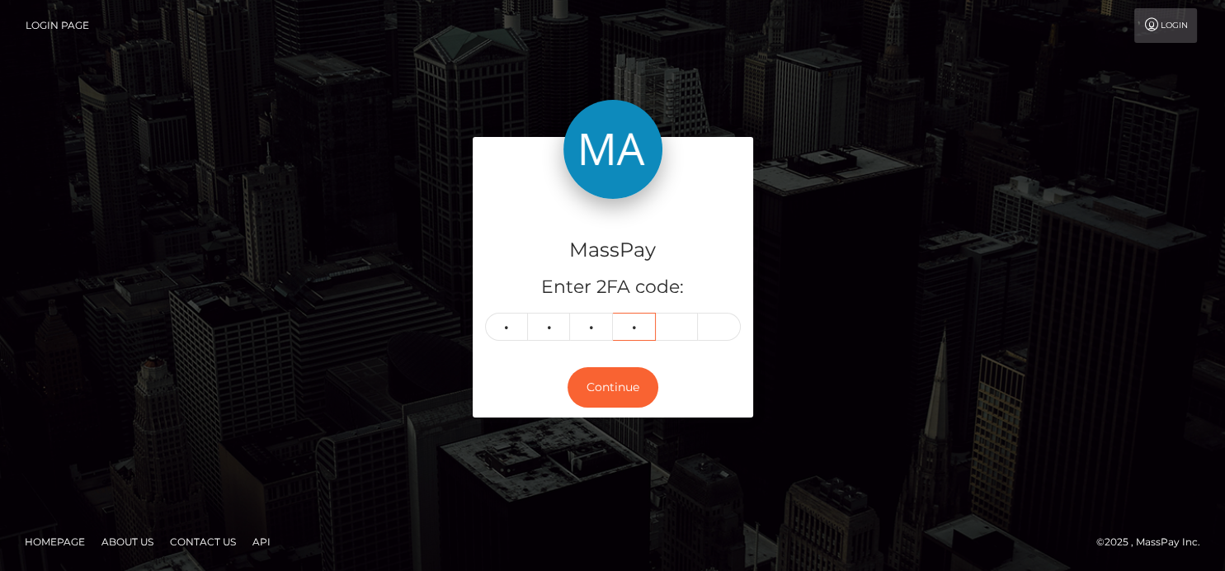
type input "2"
type input "8"
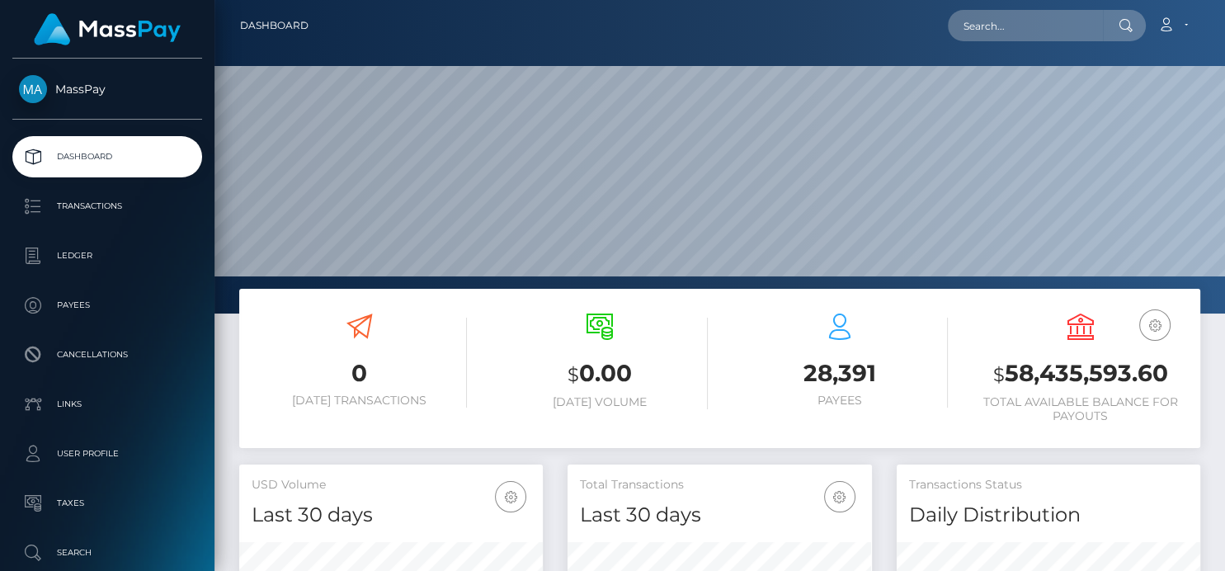
scroll to position [292, 304]
click at [986, 17] on input "text" at bounding box center [1025, 25] width 155 height 31
paste input "yoursaintwish@gmail.com"
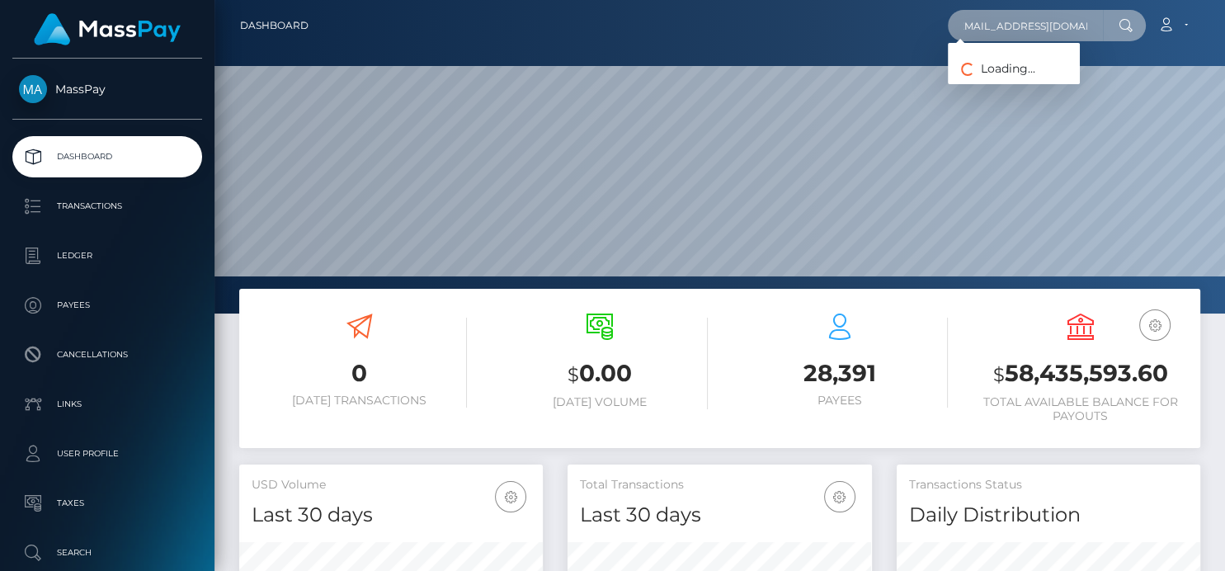
type input "yoursaintwish@gmail.com"
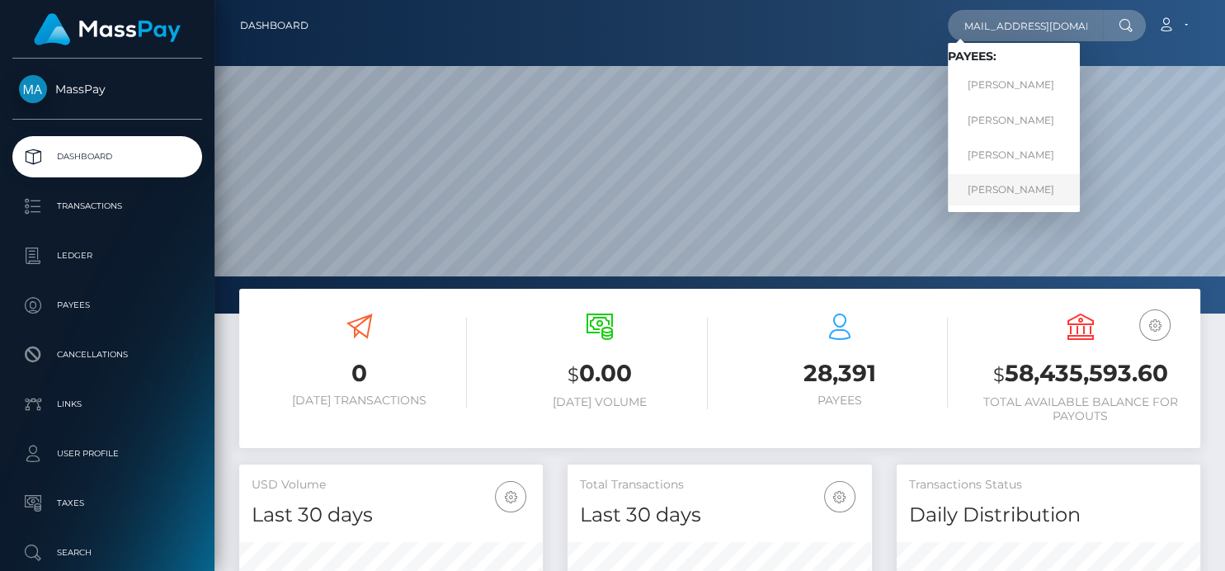
scroll to position [0, 0]
click at [990, 192] on link "ELENA BORISOVA" at bounding box center [1014, 189] width 132 height 31
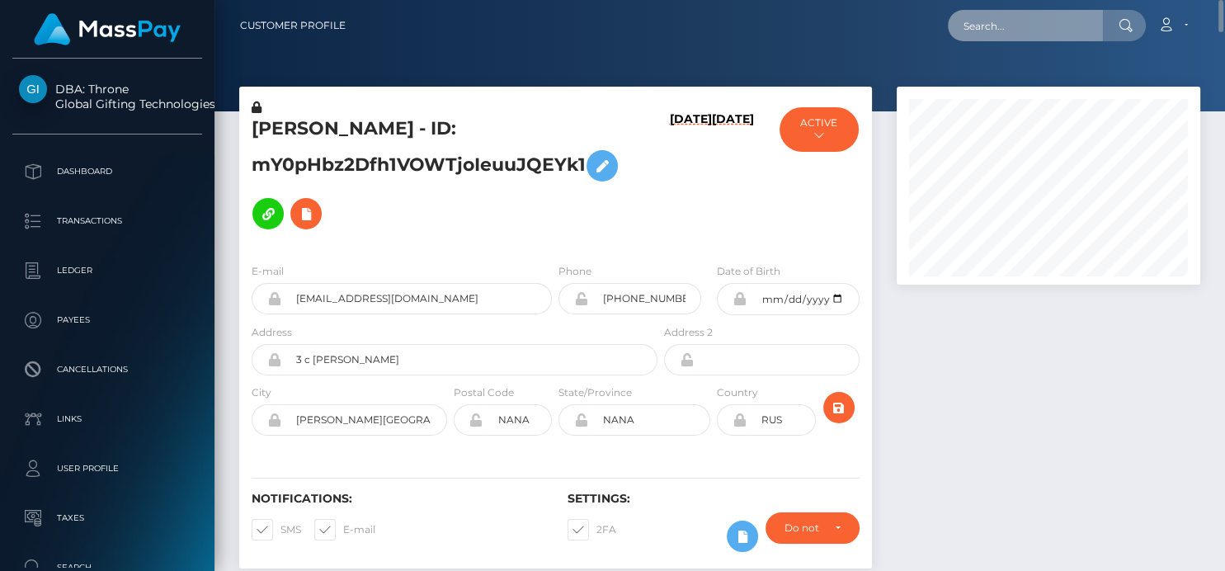
click at [991, 27] on input "text" at bounding box center [1025, 25] width 155 height 31
paste input "yoursaintwish@gmail.com"
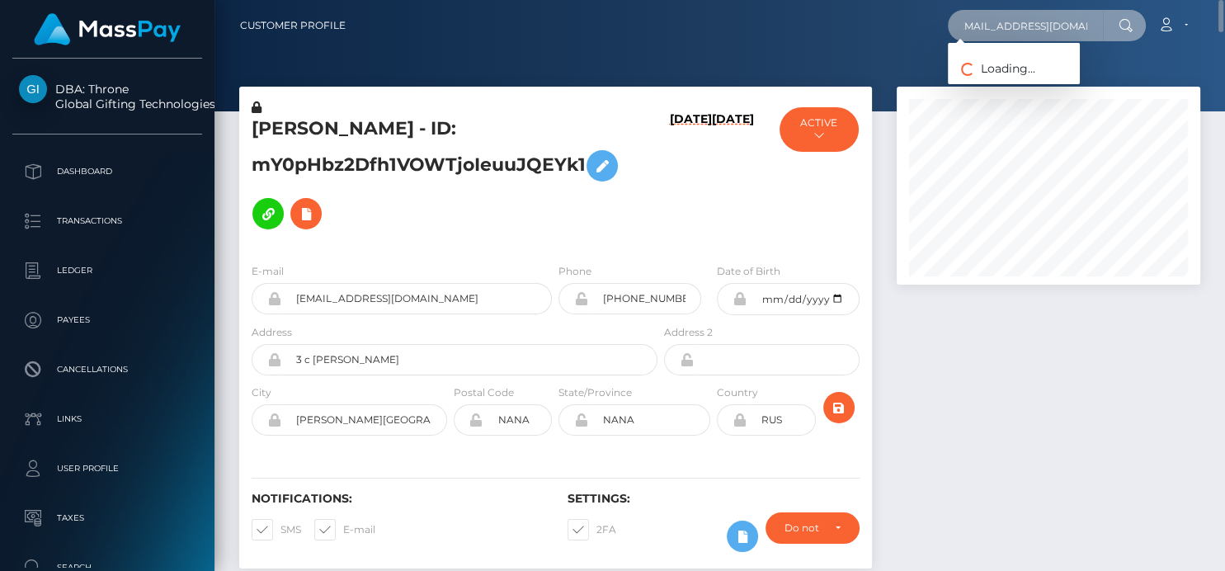
type input "yoursaintwish@gmail.com"
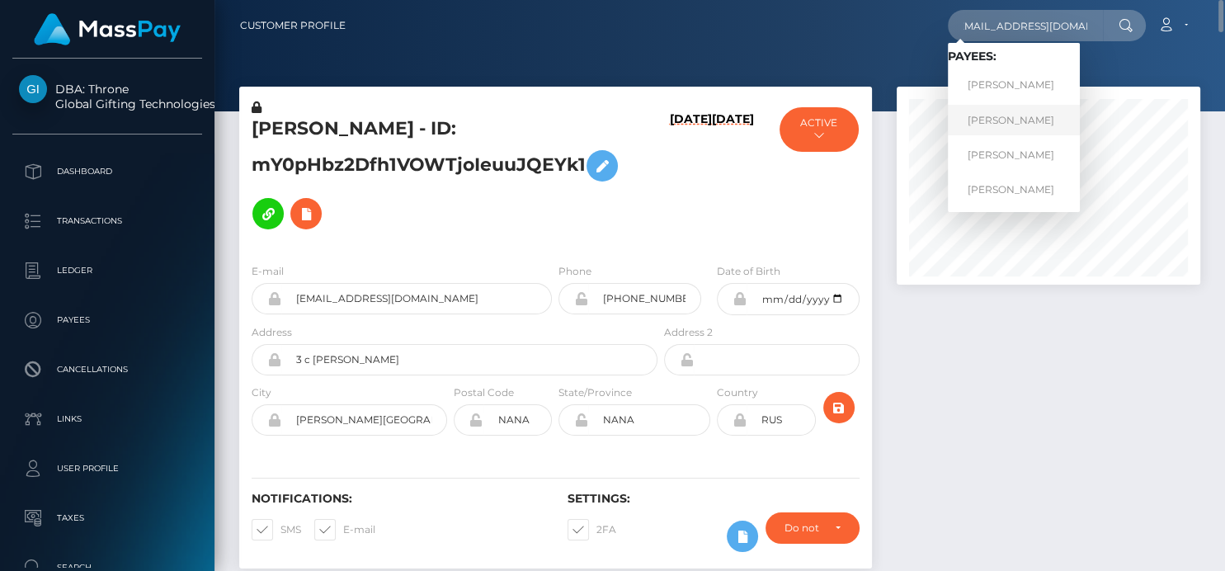
click at [996, 128] on link "ELENA BORISOVA" at bounding box center [1014, 120] width 132 height 31
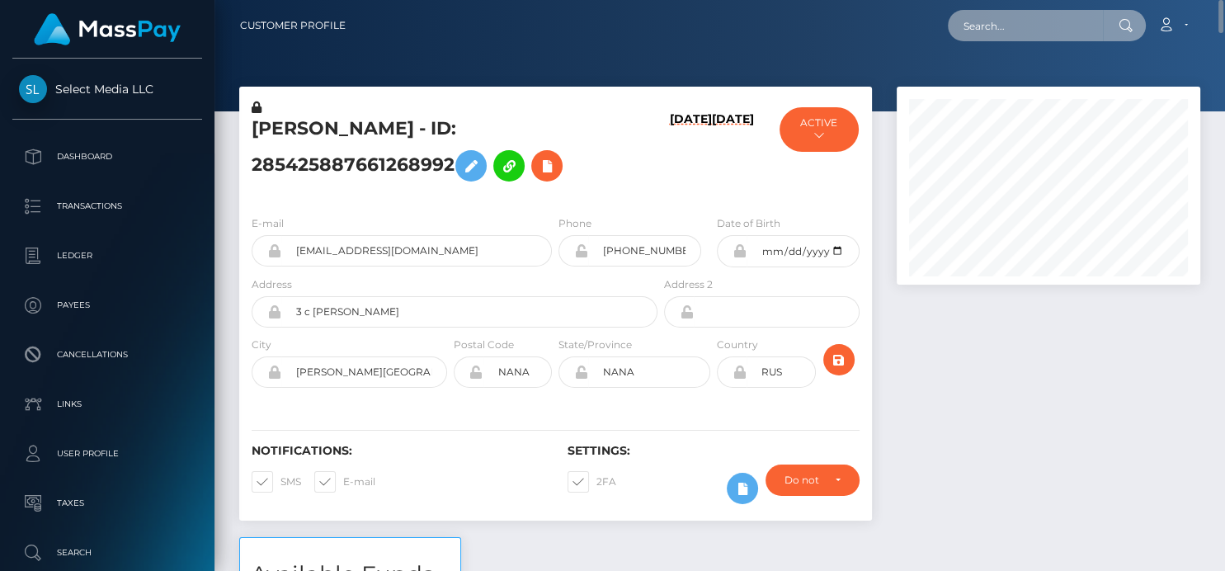
click at [989, 35] on input "text" at bounding box center [1025, 25] width 155 height 31
paste input "[EMAIL_ADDRESS][DOMAIN_NAME]"
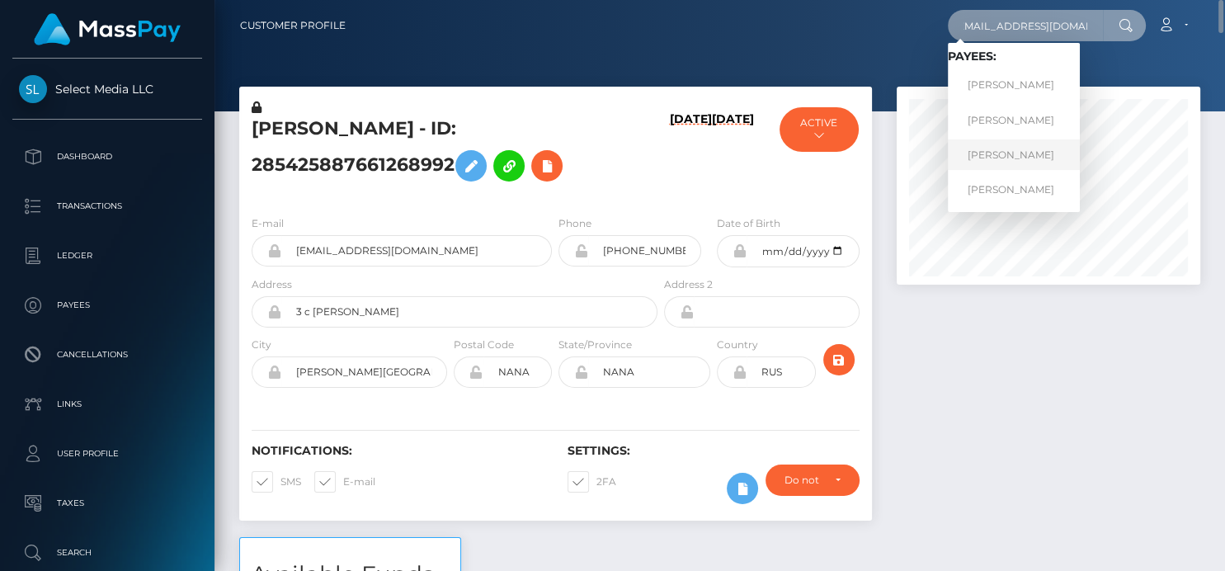
type input "[EMAIL_ADDRESS][DOMAIN_NAME]"
click at [1012, 160] on link "[PERSON_NAME]" at bounding box center [1014, 154] width 132 height 31
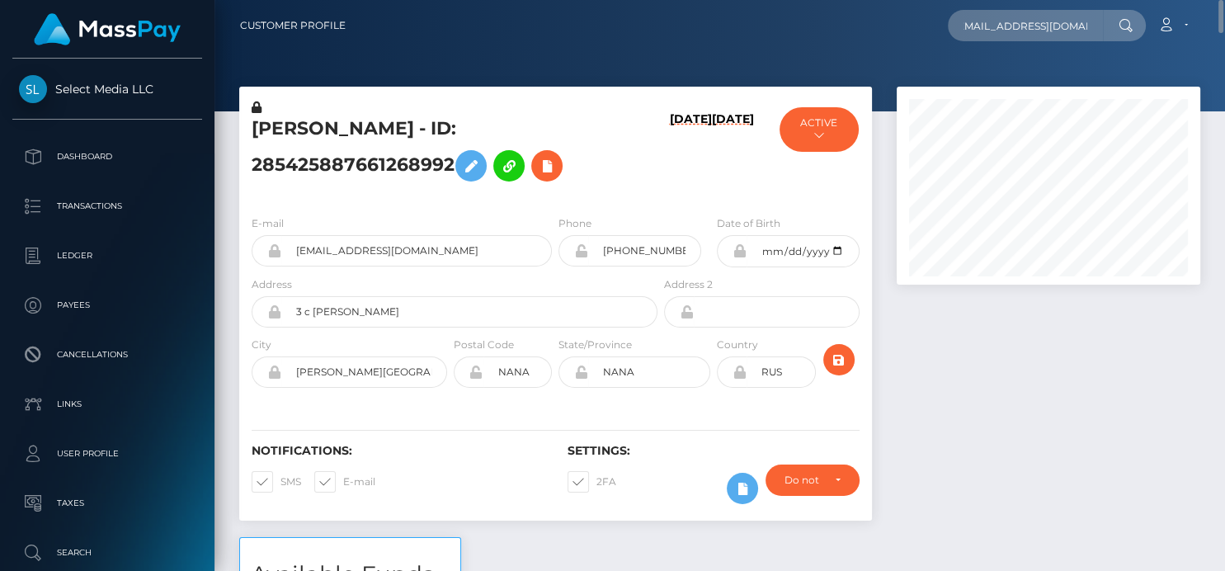
scroll to position [0, 0]
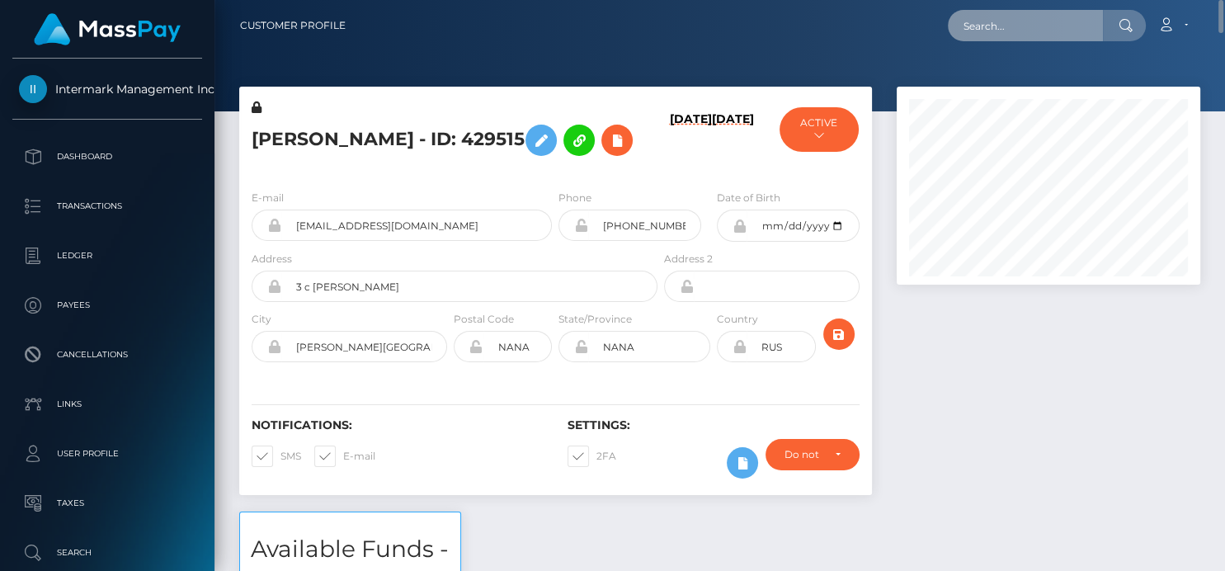
click at [1002, 26] on input "text" at bounding box center [1025, 25] width 155 height 31
paste input "mandiartsy@icloud.com"
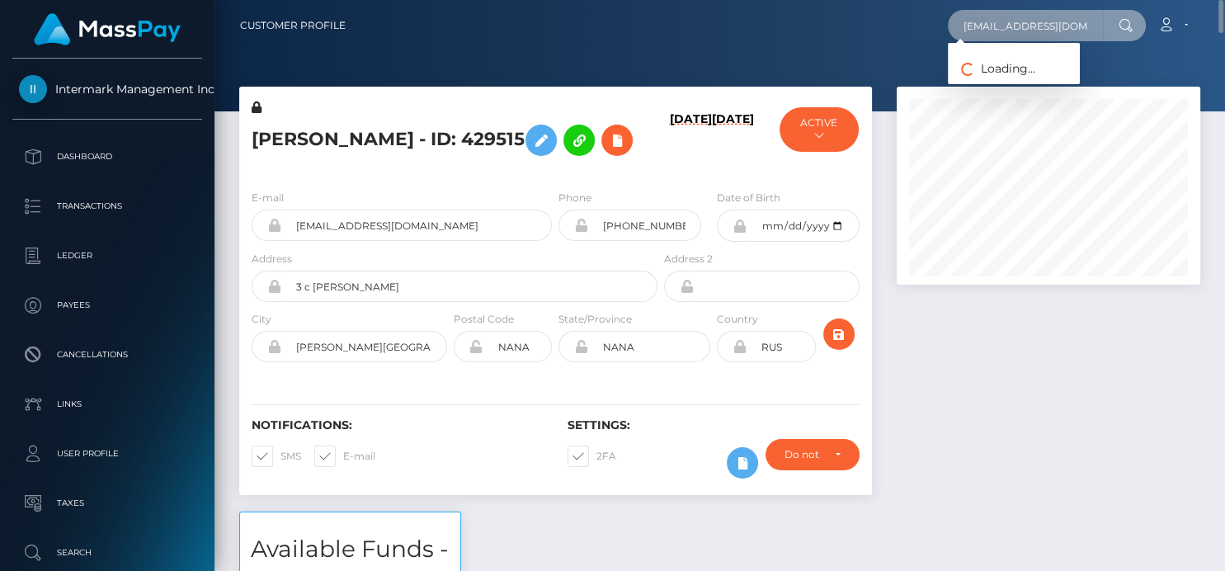
drag, startPoint x: 954, startPoint y: 21, endPoint x: 1222, endPoint y: 44, distance: 269.0
click at [1222, 44] on nav "Customer Profile mandiartsy@icloud.com Loading... Loading..." at bounding box center [719, 25] width 1010 height 51
paste input "1337n312dc0d3@gmail"
type input "1337n312dc0d3@gmail.com"
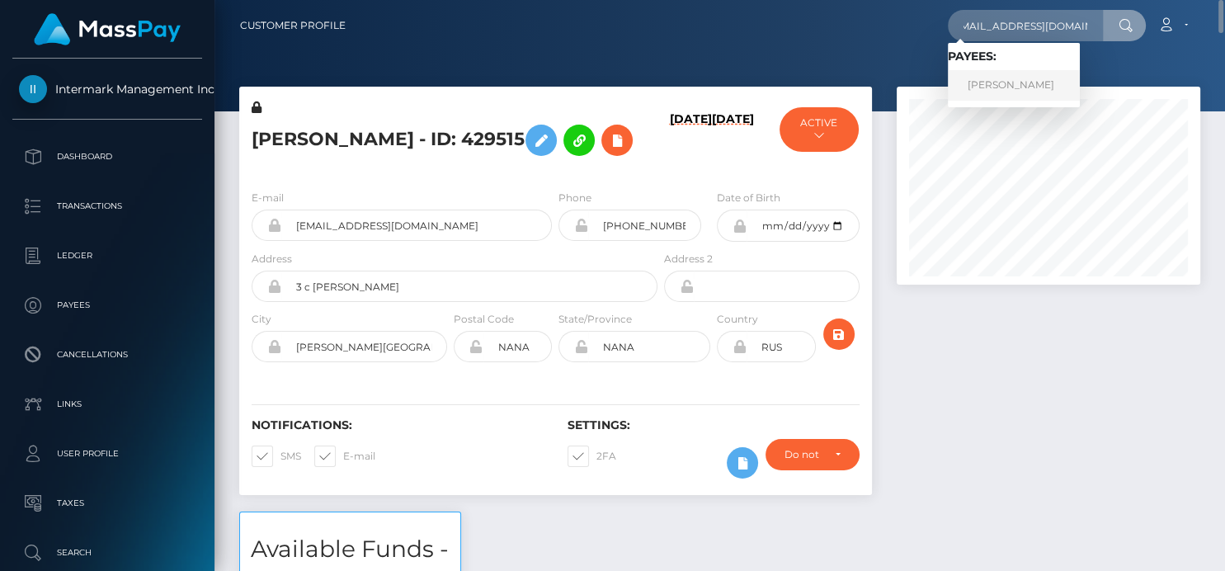
scroll to position [0, 0]
click at [1013, 82] on link "AMANDA LYNNE STERLING" at bounding box center [1014, 85] width 132 height 31
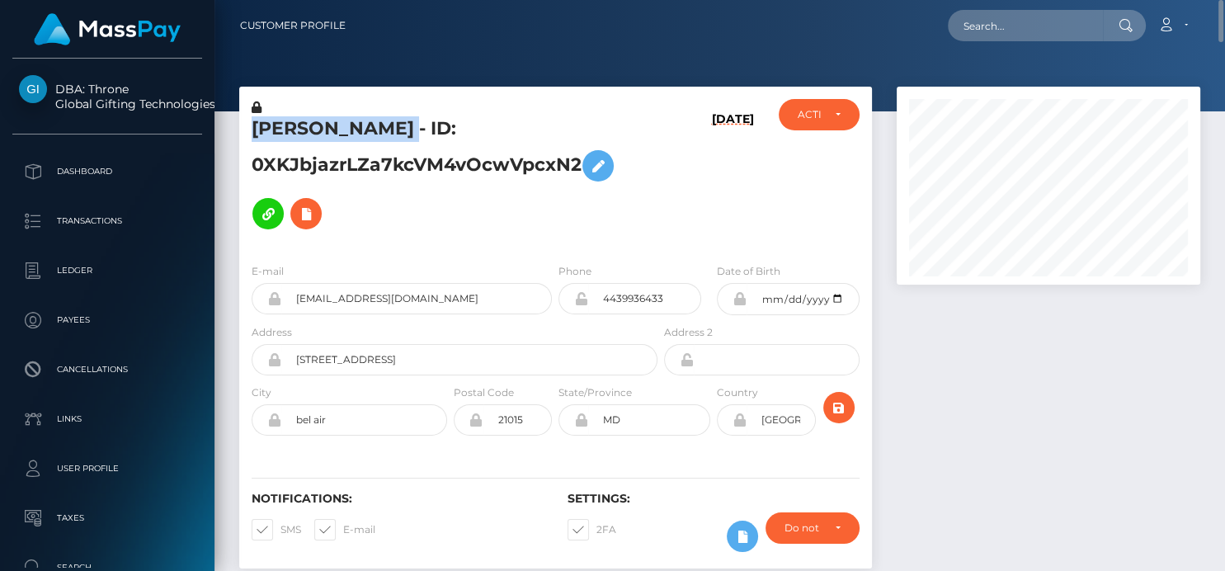
drag, startPoint x: 235, startPoint y: 125, endPoint x: 509, endPoint y: 129, distance: 273.9
click at [509, 131] on div "[PERSON_NAME] - ID: 0XKJbjazrLZa7kcVM4vOcwVpcxN2 [DATE] ACTIVE CLOSED ACTIVE E-…" at bounding box center [555, 336] width 657 height 498
copy div "[PERSON_NAME]"
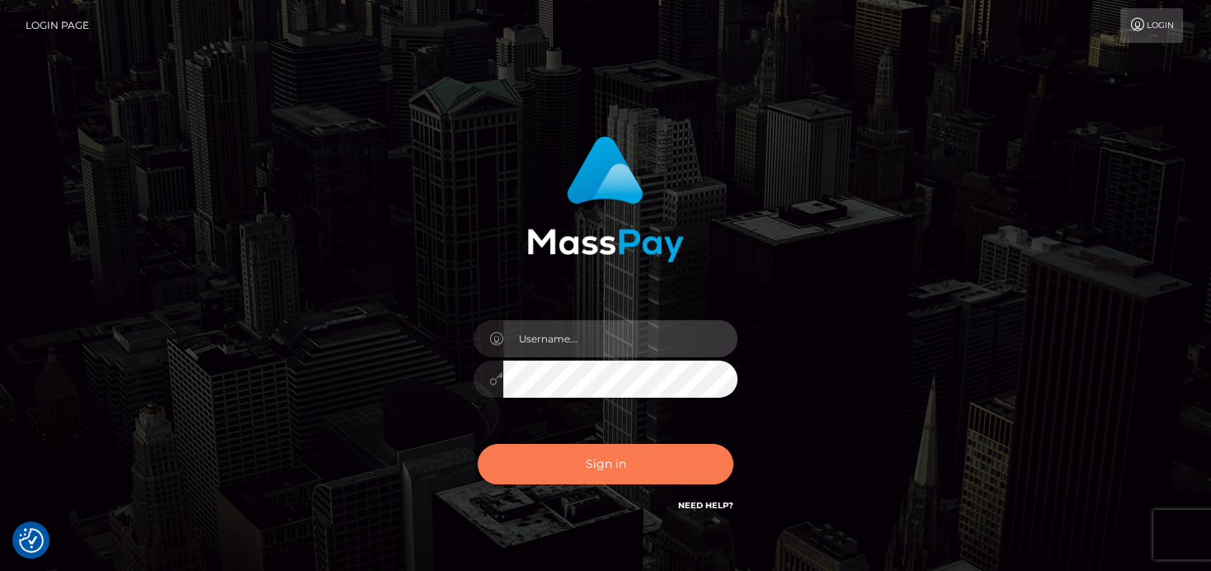
type input "[PERSON_NAME]"
click at [546, 459] on button "Sign in" at bounding box center [606, 464] width 256 height 40
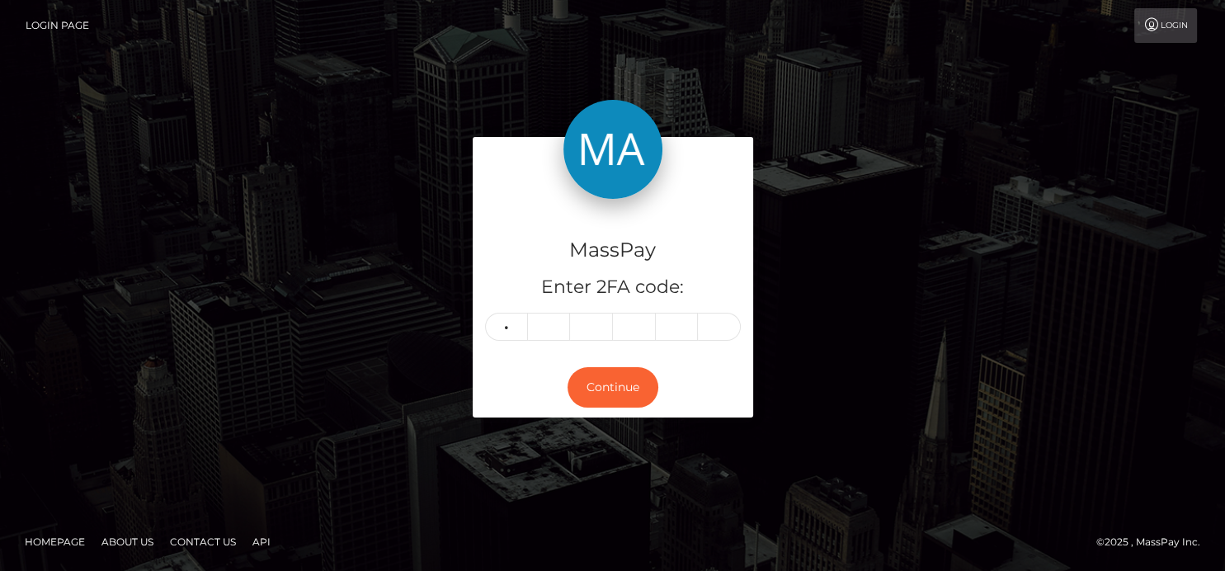
type input "6"
type input "0"
type input "7"
type input "2"
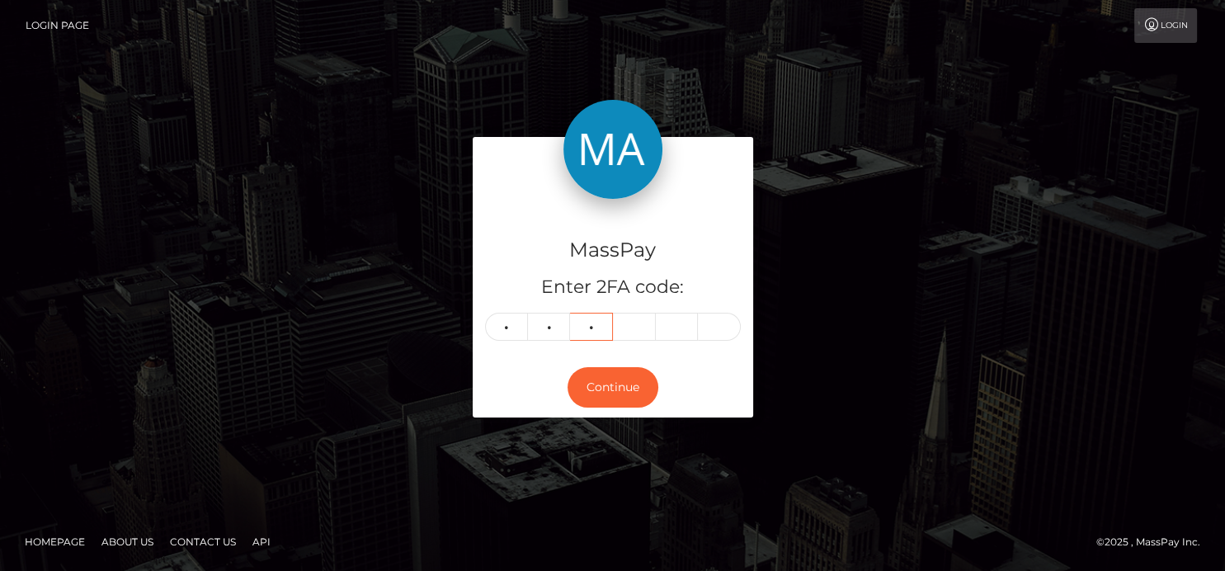
type input "0"
type input "6"
type input "9"
type input "7"
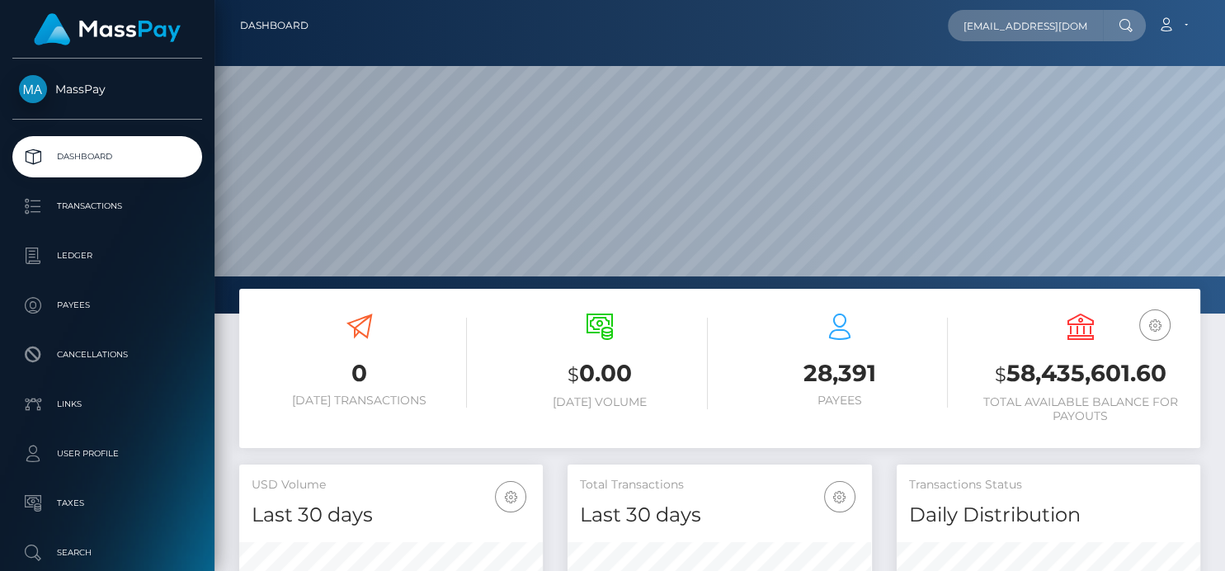
scroll to position [292, 304]
type input "[EMAIL_ADDRESS][DOMAIN_NAME]"
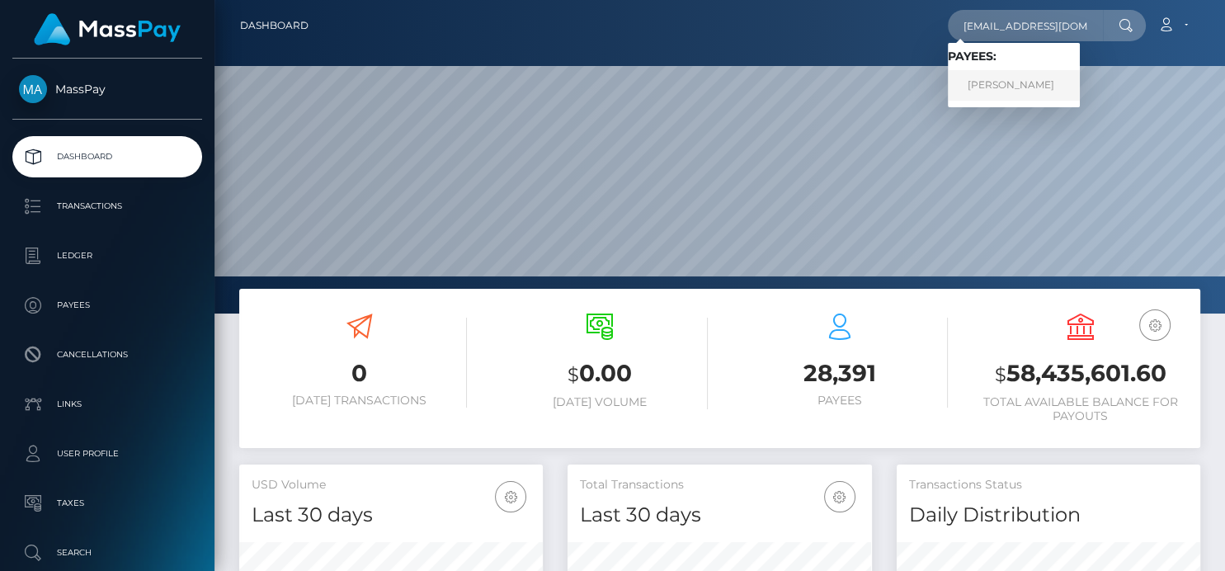
click at [983, 89] on link "KAITLYN GRACE ALLMOND" at bounding box center [1014, 85] width 132 height 31
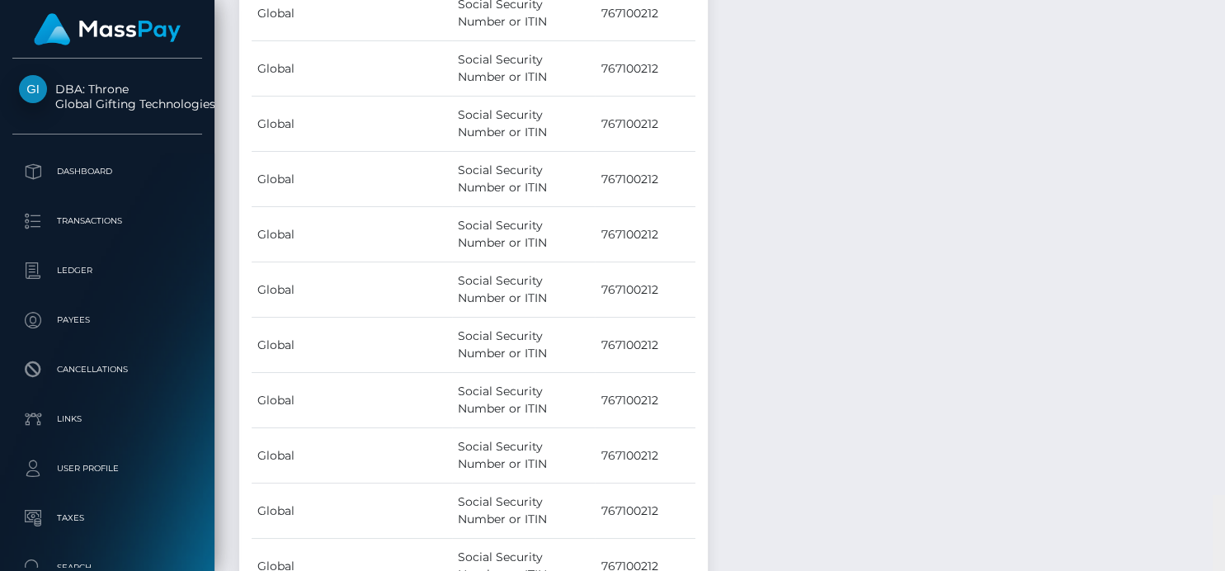
scroll to position [15363, 0]
drag, startPoint x: 1220, startPoint y: 162, endPoint x: 1209, endPoint y: 337, distance: 175.2
click at [1209, 337] on div "Customer Profile Loading... Loading..." at bounding box center [719, 285] width 1010 height 571
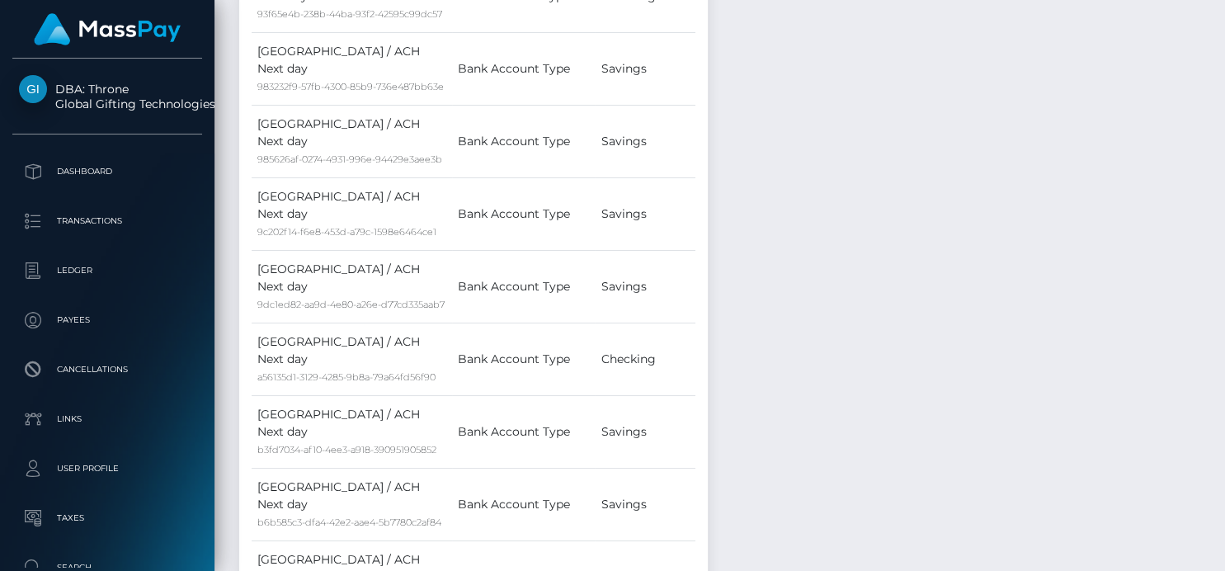
scroll to position [0, 0]
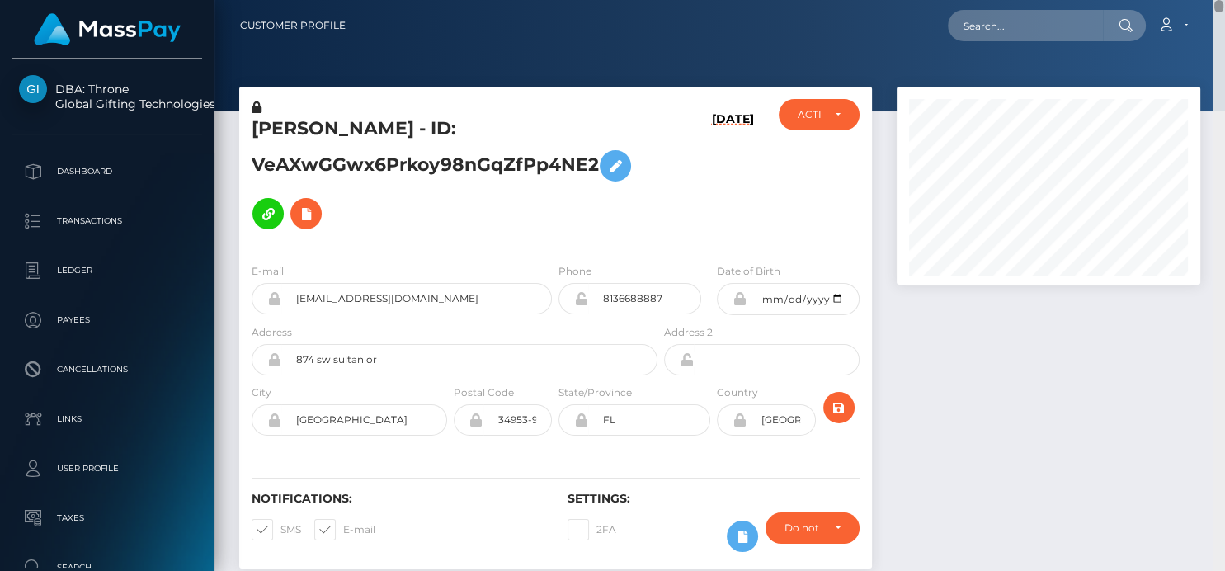
drag, startPoint x: 1221, startPoint y: 243, endPoint x: 1197, endPoint y: -66, distance: 310.2
click at [1197, 0] on html "DBA: Throne Global Gifting Technologies Inc Dashboard Transactions Ledger Payee…" at bounding box center [612, 285] width 1225 height 571
drag, startPoint x: 557, startPoint y: 134, endPoint x: 599, endPoint y: 157, distance: 48.0
click at [599, 157] on div "KAITLYN GRACE ALLMOND - ID: VeAXwGGwx6Prkoy98nGqZfPp4NE2" at bounding box center [449, 174] width 421 height 151
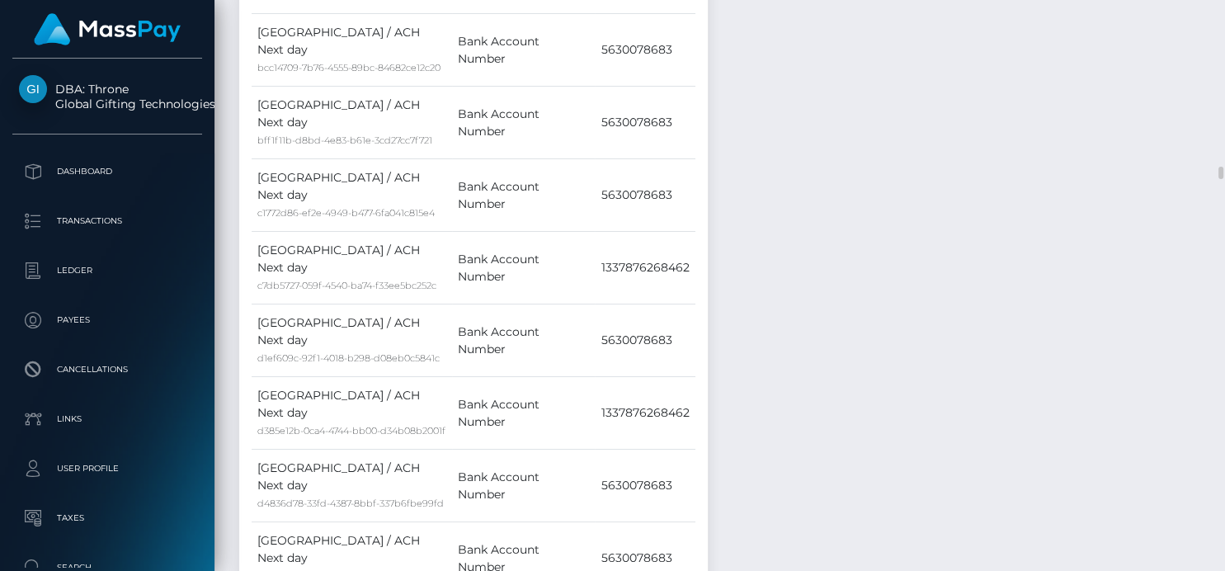
scroll to position [8160, 0]
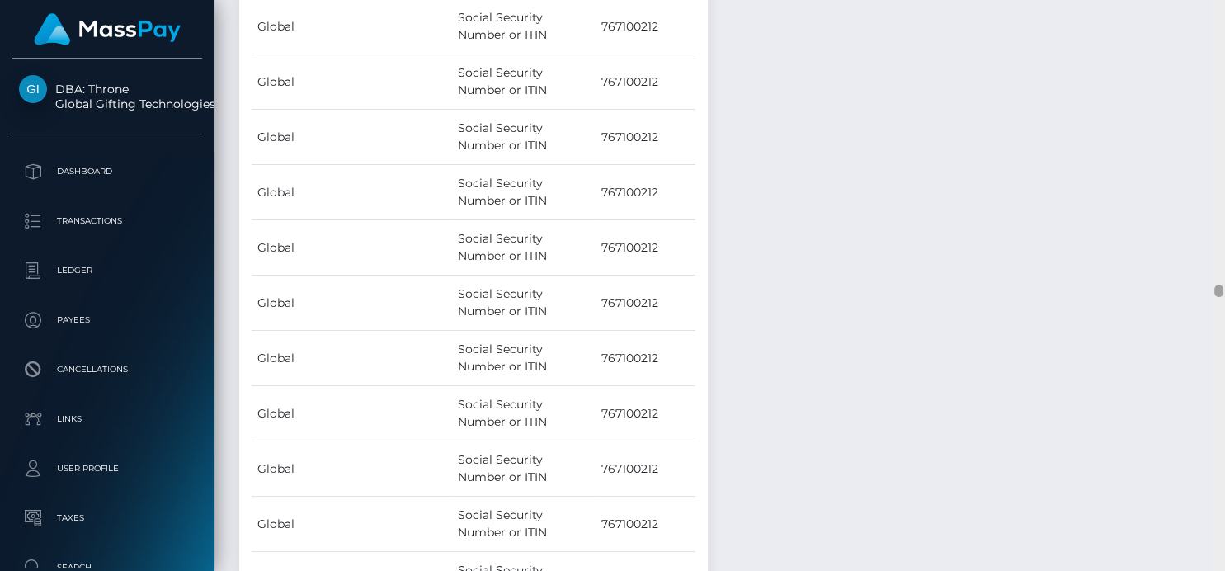
drag, startPoint x: 1218, startPoint y: 177, endPoint x: 1043, endPoint y: 435, distance: 311.8
click at [1221, 297] on div at bounding box center [1218, 291] width 9 height 12
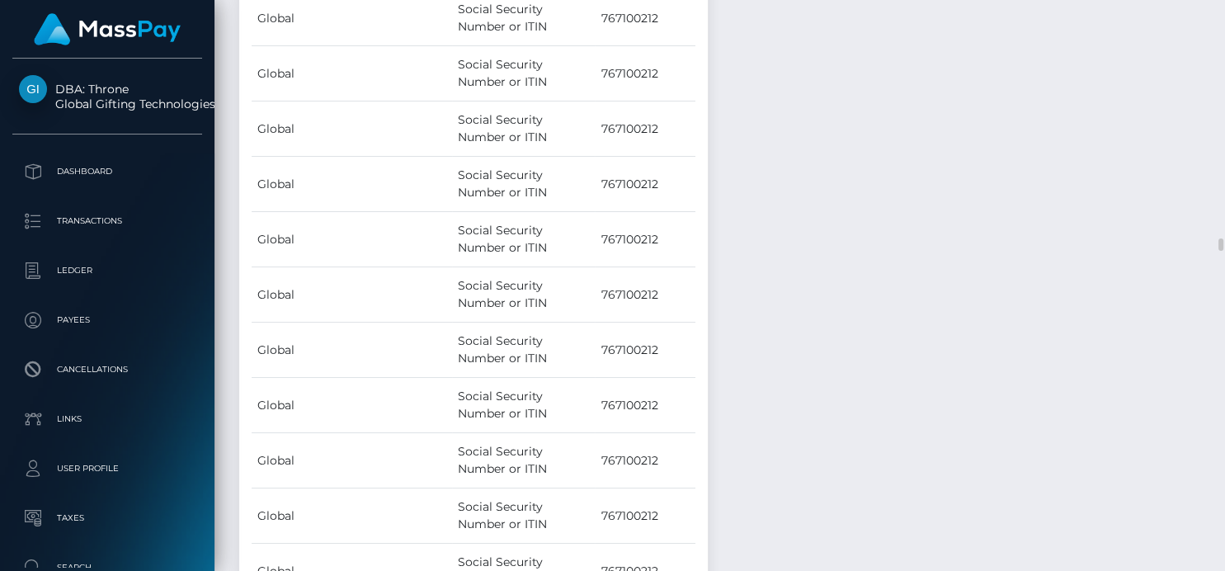
scroll to position [15269, 0]
